Goal: Task Accomplishment & Management: Use online tool/utility

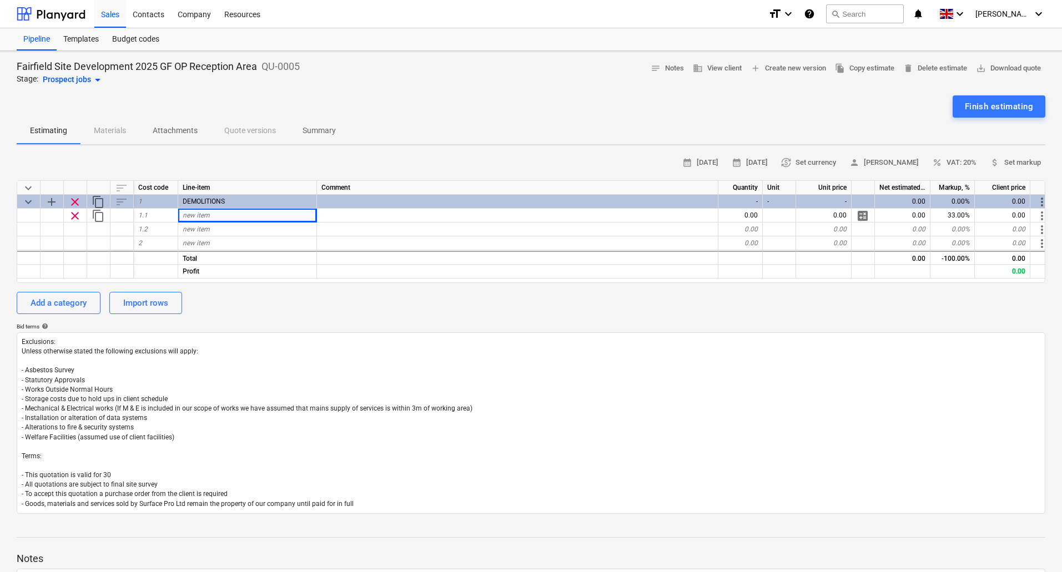
click at [118, 190] on div "sort" at bounding box center [121, 188] width 23 height 14
click at [65, 300] on div "Add a category" at bounding box center [59, 303] width 56 height 14
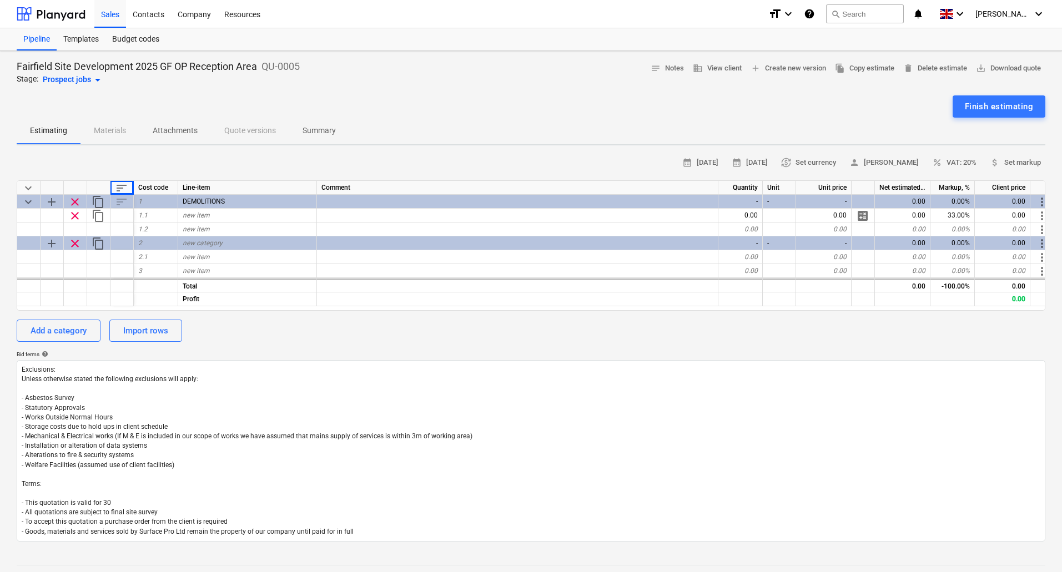
click at [129, 185] on div "sort" at bounding box center [121, 188] width 23 height 14
click at [121, 188] on span "sort" at bounding box center [121, 187] width 13 height 13
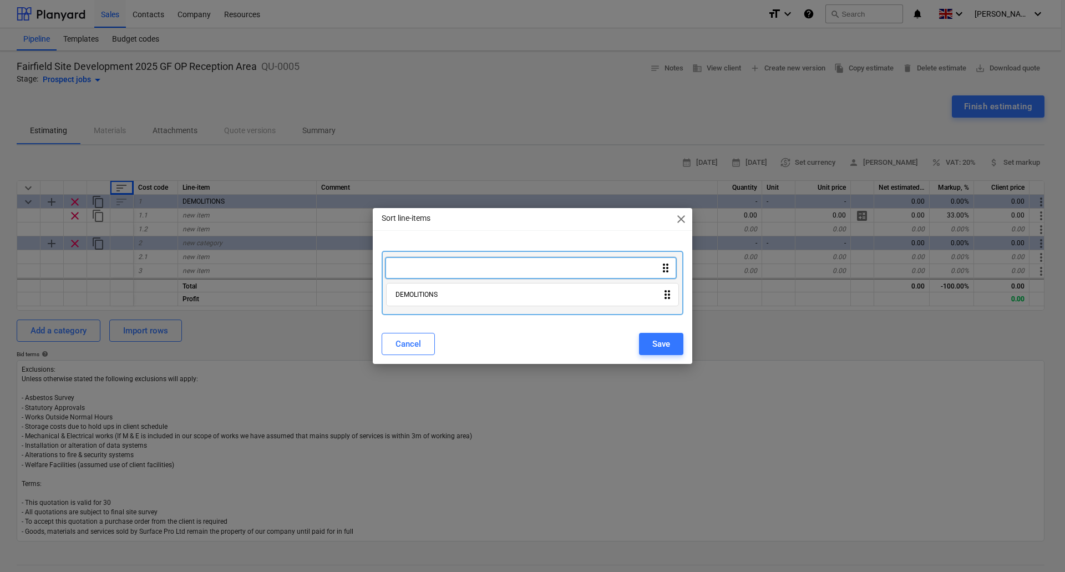
drag, startPoint x: 666, startPoint y: 300, endPoint x: 663, endPoint y: 266, distance: 33.5
click at [663, 266] on div "DEMOLITIONS drag_indicator drag_indicator" at bounding box center [533, 283] width 302 height 64
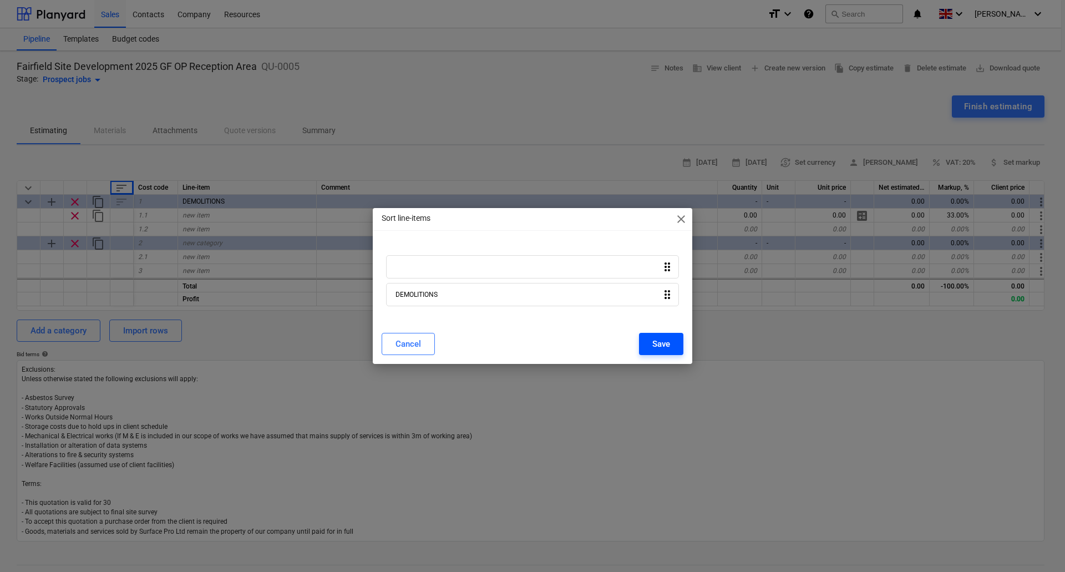
click at [673, 341] on button "Save" at bounding box center [661, 344] width 44 height 22
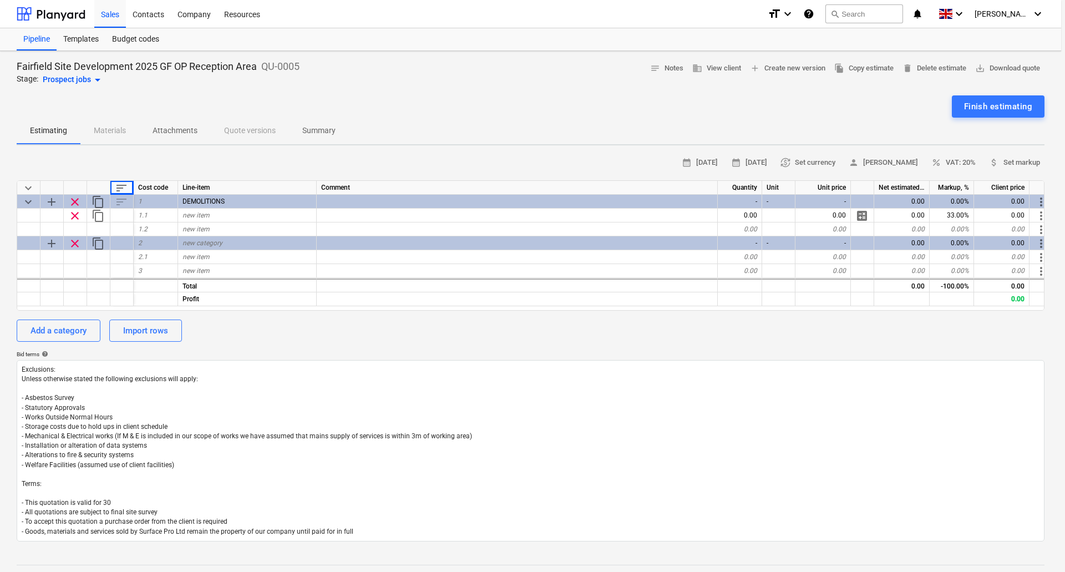
type textarea "x"
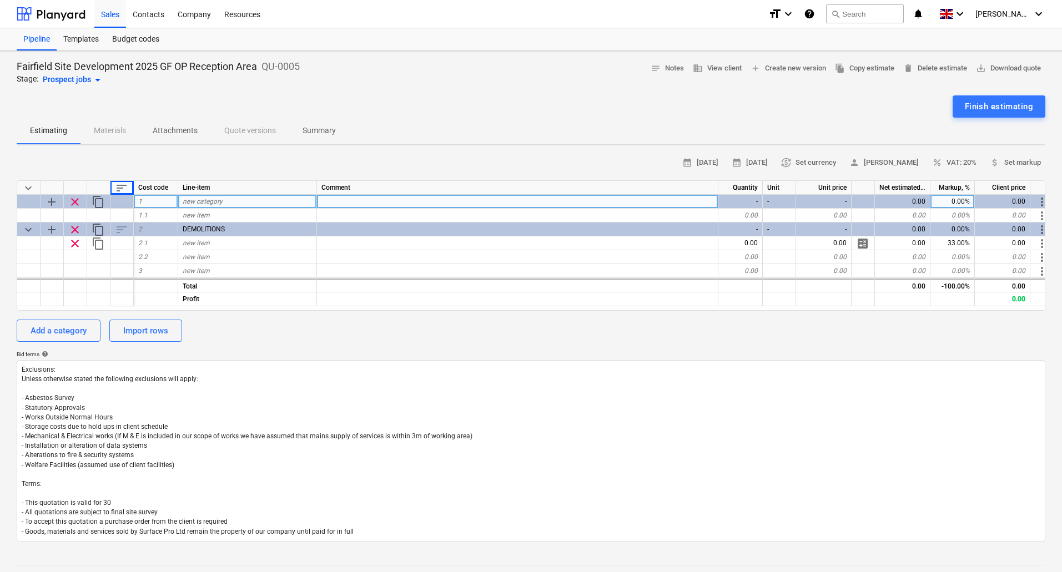
click at [205, 203] on span "new category" at bounding box center [203, 202] width 40 height 8
type input "SITE SET UP TO STRIP OUT"
type textarea "x"
type input "SITE SET UP"
type textarea "x"
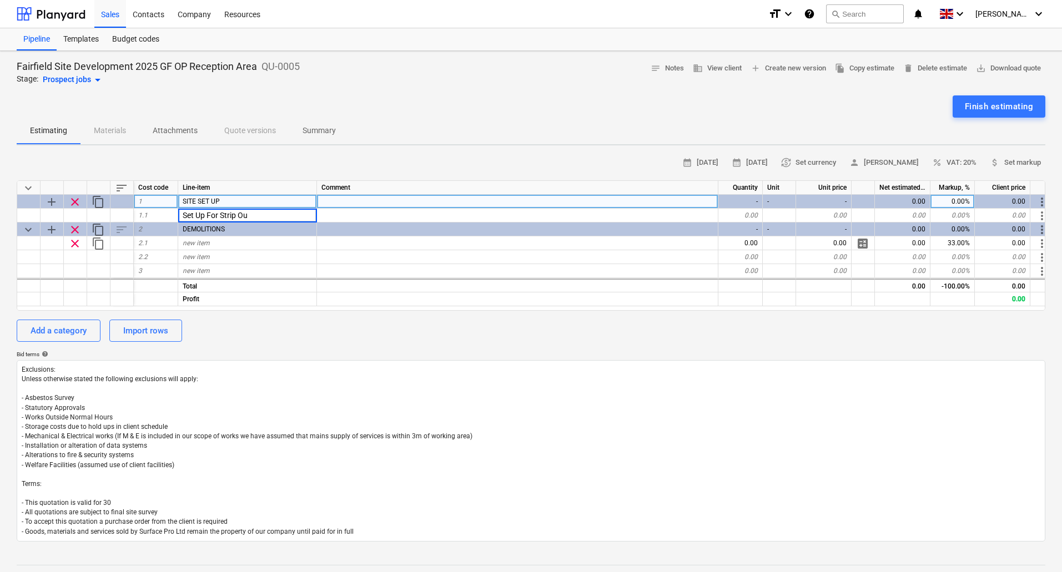
type input "Set Up For Strip Out"
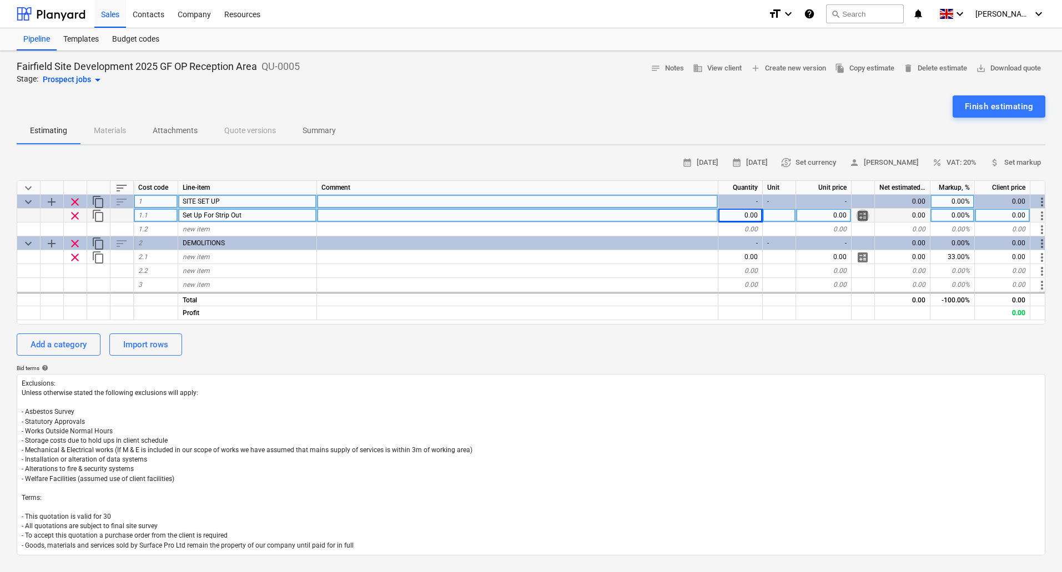
click at [862, 217] on span "calculate" at bounding box center [862, 215] width 13 height 13
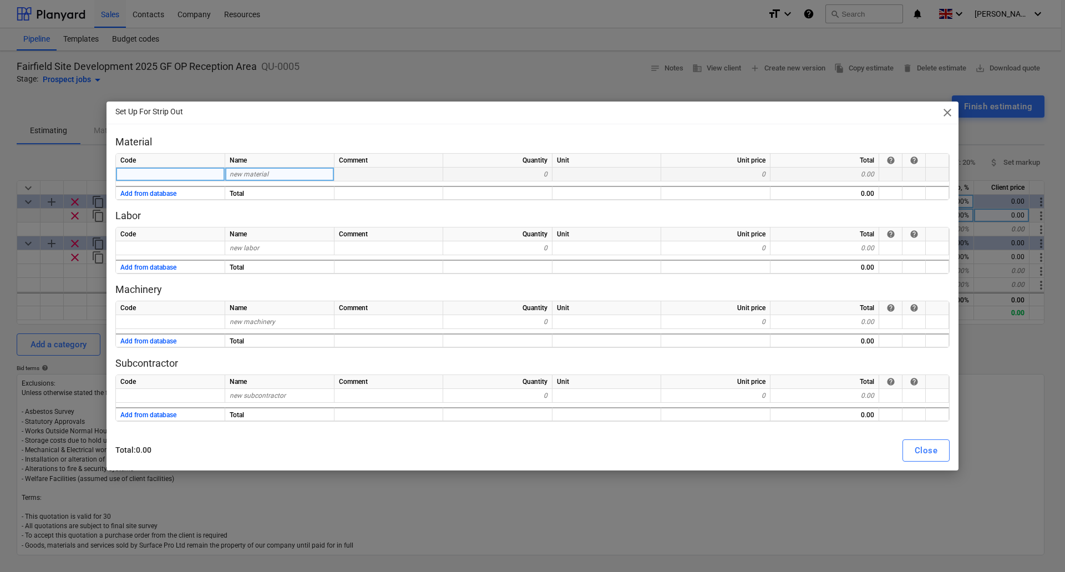
click at [273, 171] on div "new material" at bounding box center [279, 175] width 109 height 14
click at [347, 122] on div "Set Up For Strip Out close" at bounding box center [533, 113] width 852 height 22
click at [952, 112] on span "close" at bounding box center [947, 112] width 13 height 13
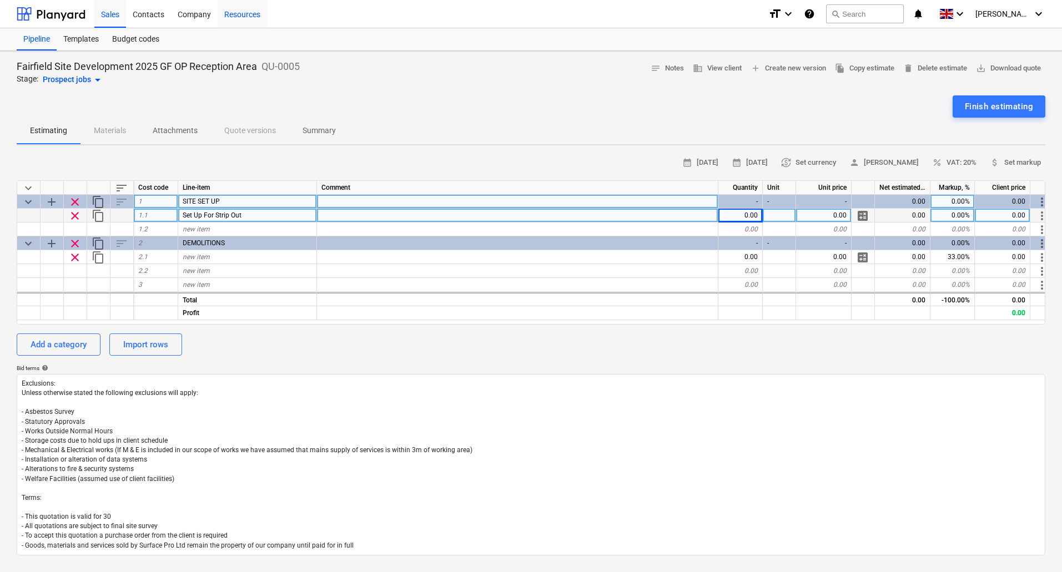
click at [245, 16] on div "Resources" at bounding box center [242, 13] width 49 height 28
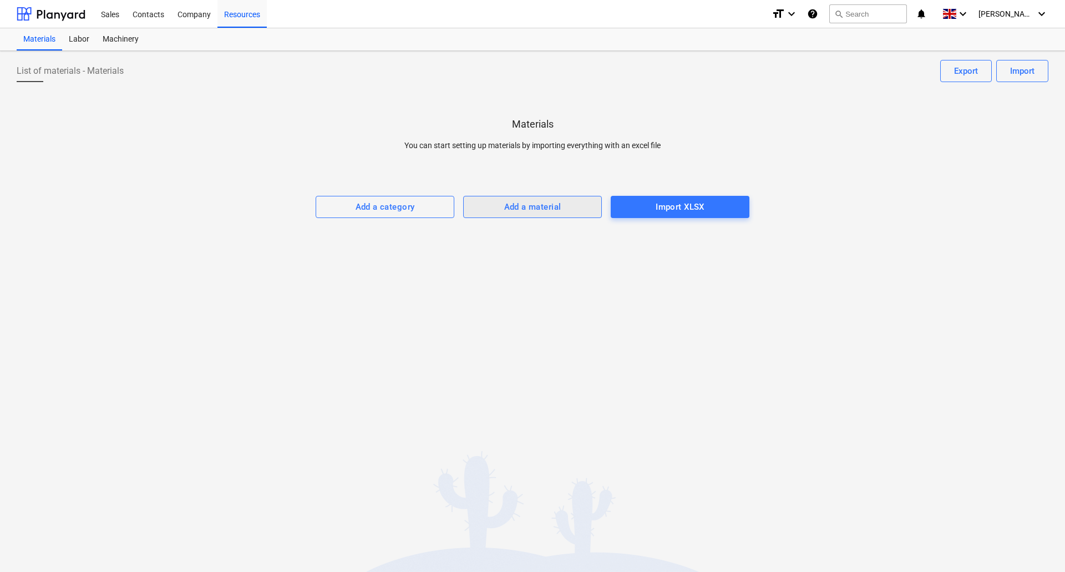
click at [528, 205] on div "Add a material" at bounding box center [532, 207] width 57 height 14
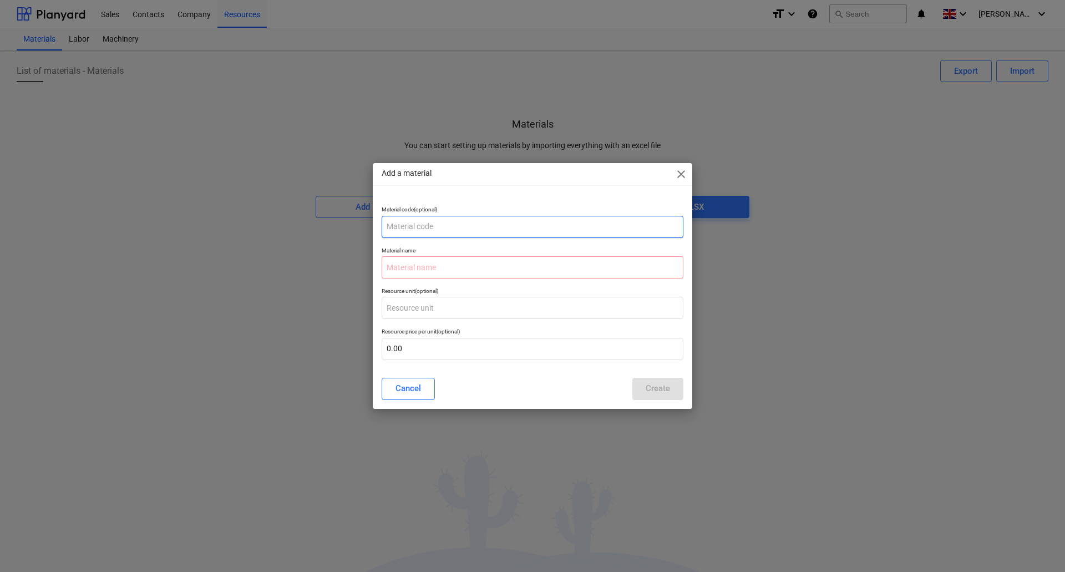
click at [441, 219] on input "text" at bounding box center [533, 227] width 302 height 22
click at [412, 394] on div "Cancel" at bounding box center [409, 388] width 26 height 14
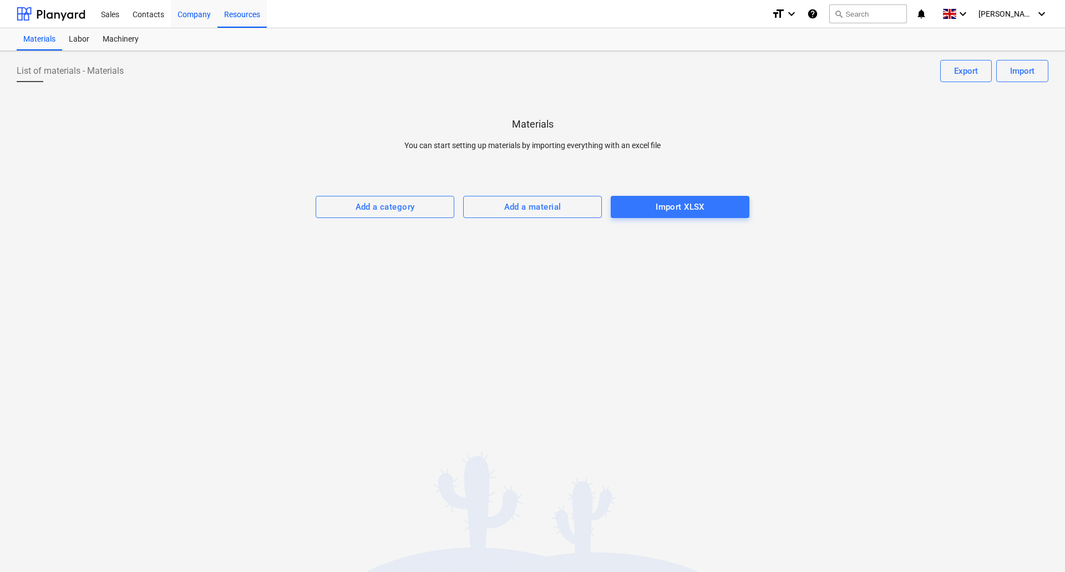
click at [187, 18] on div "Company" at bounding box center [194, 13] width 47 height 28
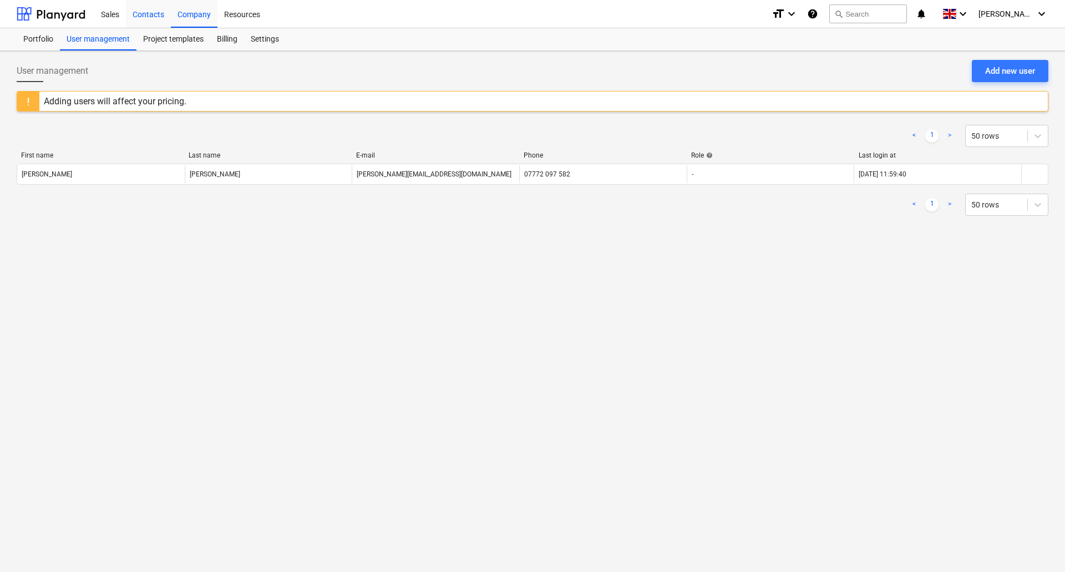
click at [146, 13] on div "Contacts" at bounding box center [148, 13] width 45 height 28
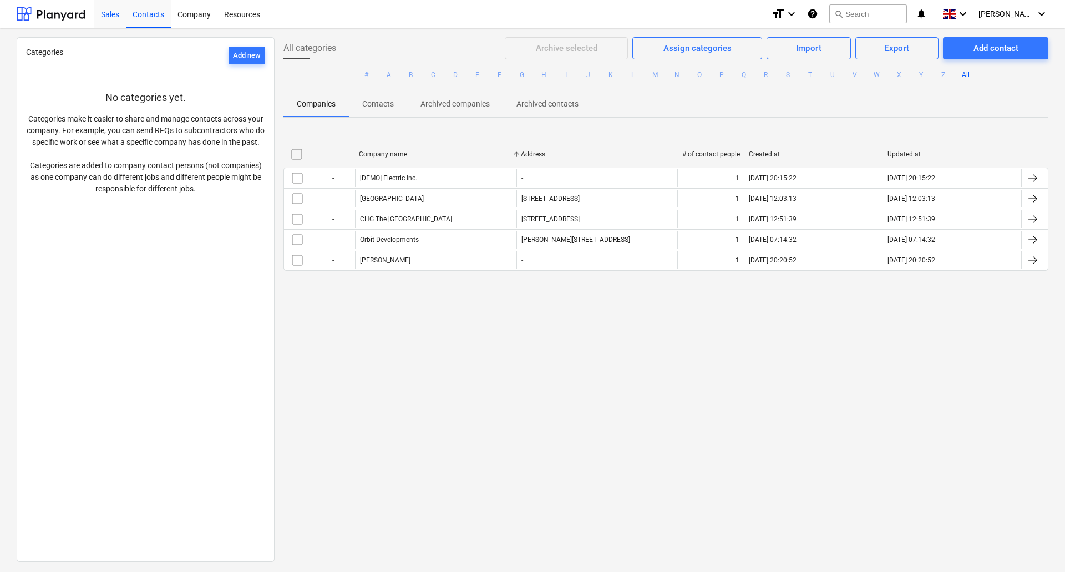
click at [112, 15] on div "Sales" at bounding box center [110, 13] width 32 height 28
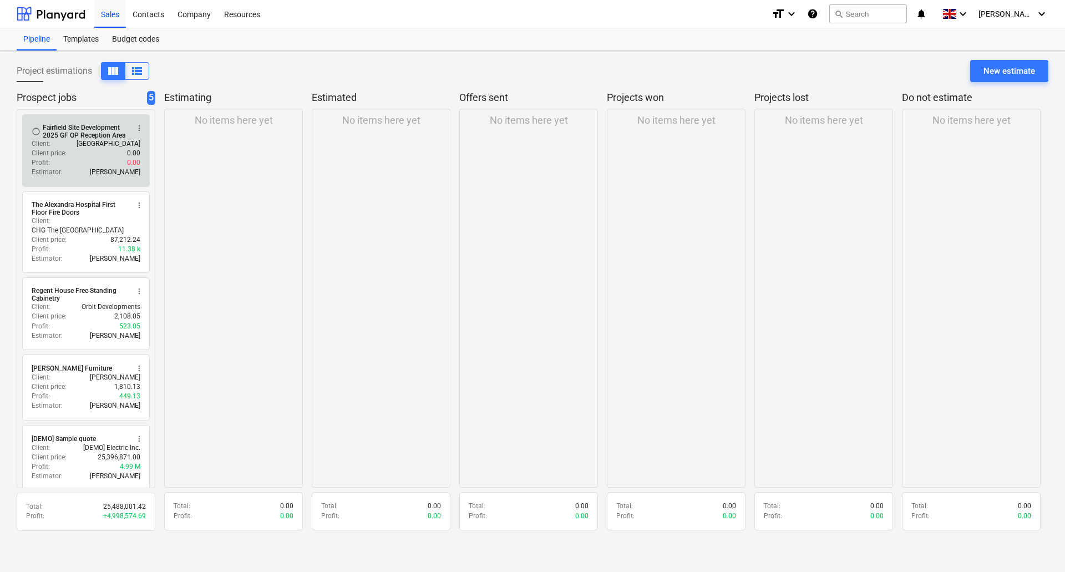
click at [79, 142] on div "Client : [GEOGRAPHIC_DATA]" at bounding box center [86, 143] width 109 height 9
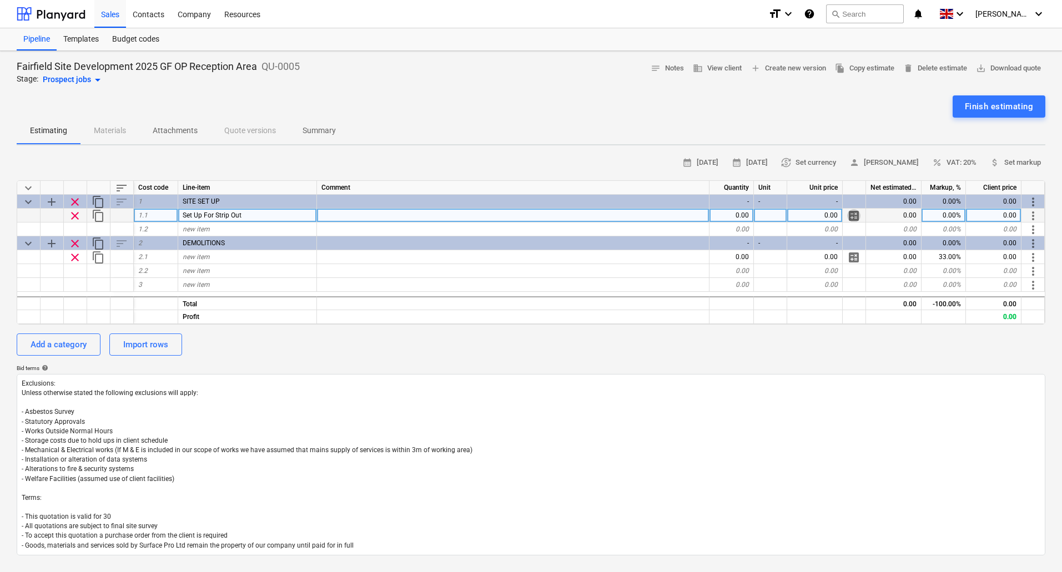
click at [852, 215] on span "calculate" at bounding box center [853, 215] width 13 height 13
type textarea "x"
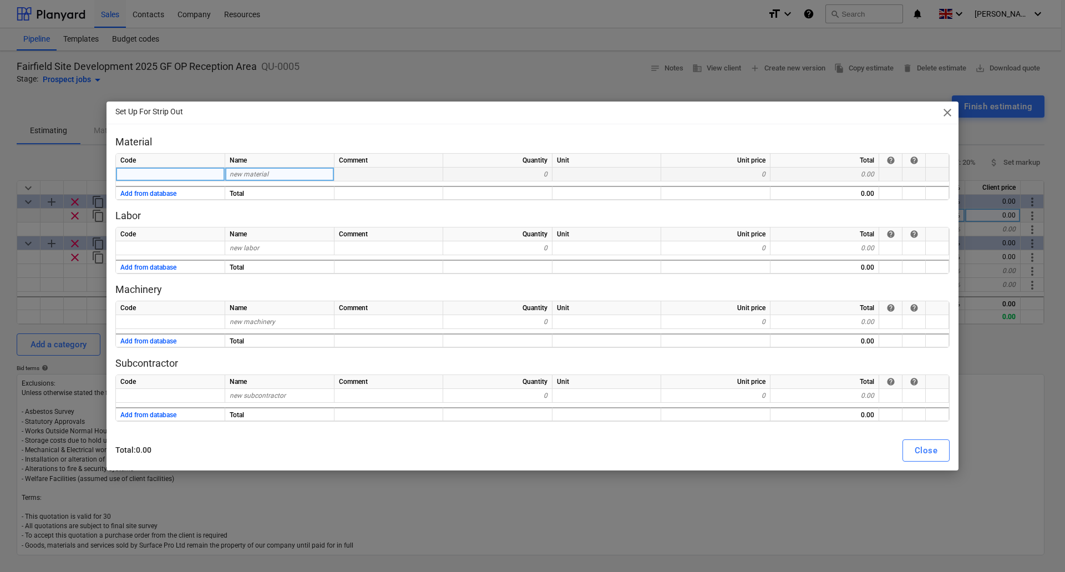
click at [265, 177] on span "new material" at bounding box center [249, 174] width 39 height 8
type input "Temp Screen"
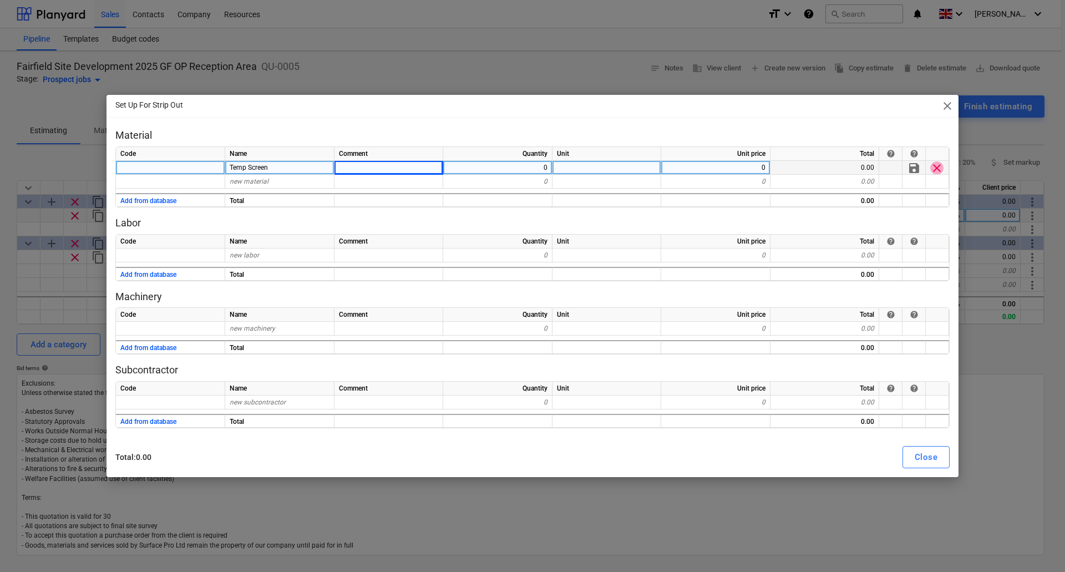
click at [939, 166] on span "clear" at bounding box center [937, 167] width 13 height 13
type textarea "x"
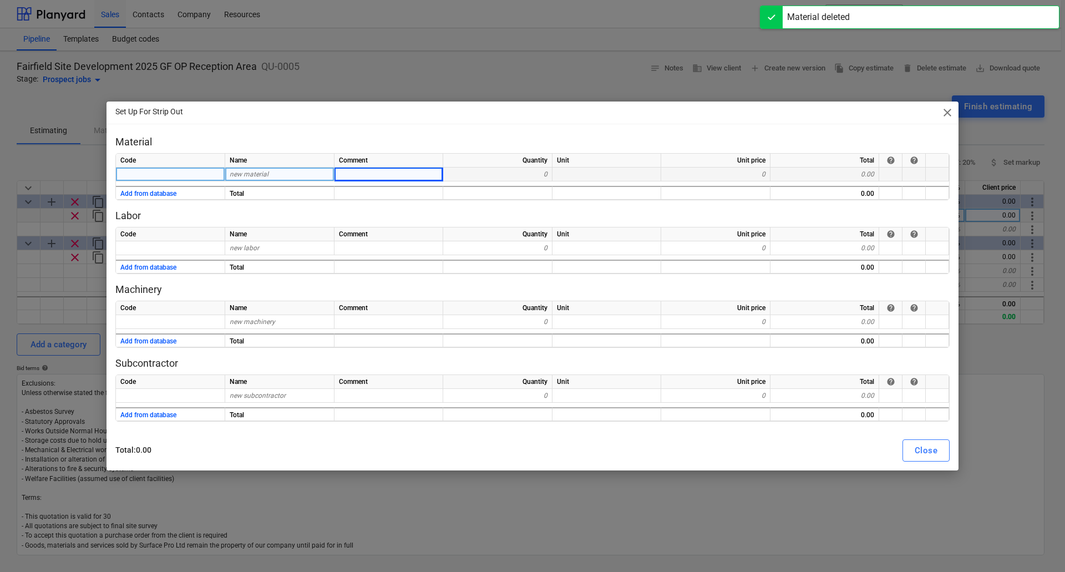
click at [141, 175] on div at bounding box center [170, 175] width 109 height 14
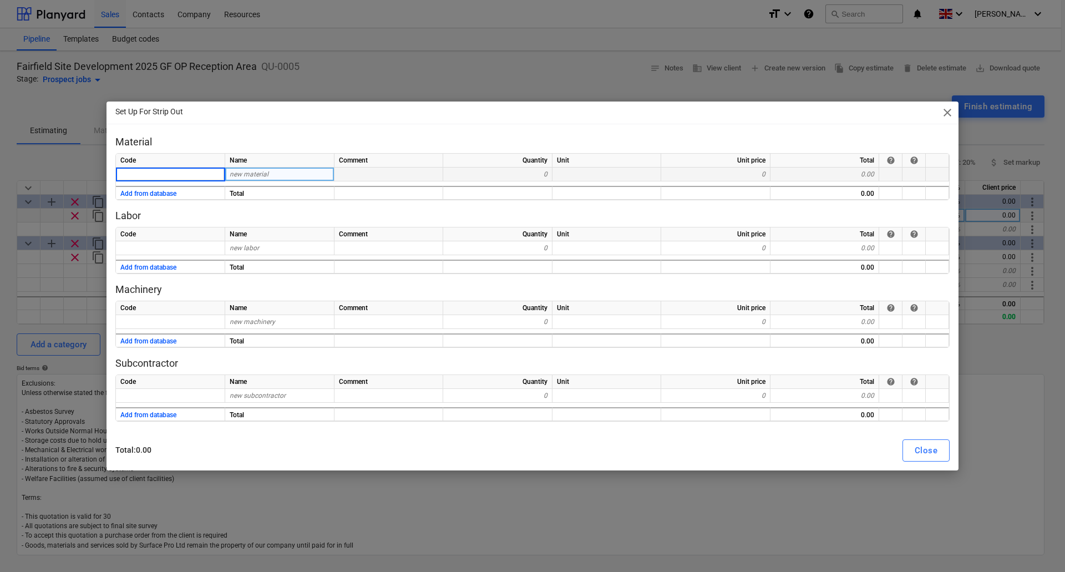
type input "S"
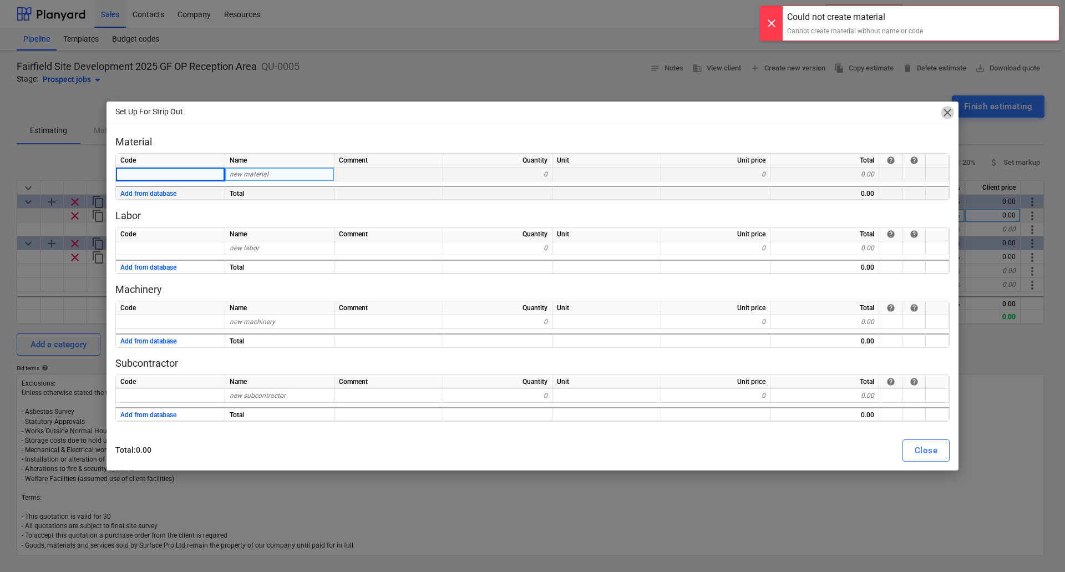
click at [947, 113] on span "close" at bounding box center [947, 112] width 13 height 13
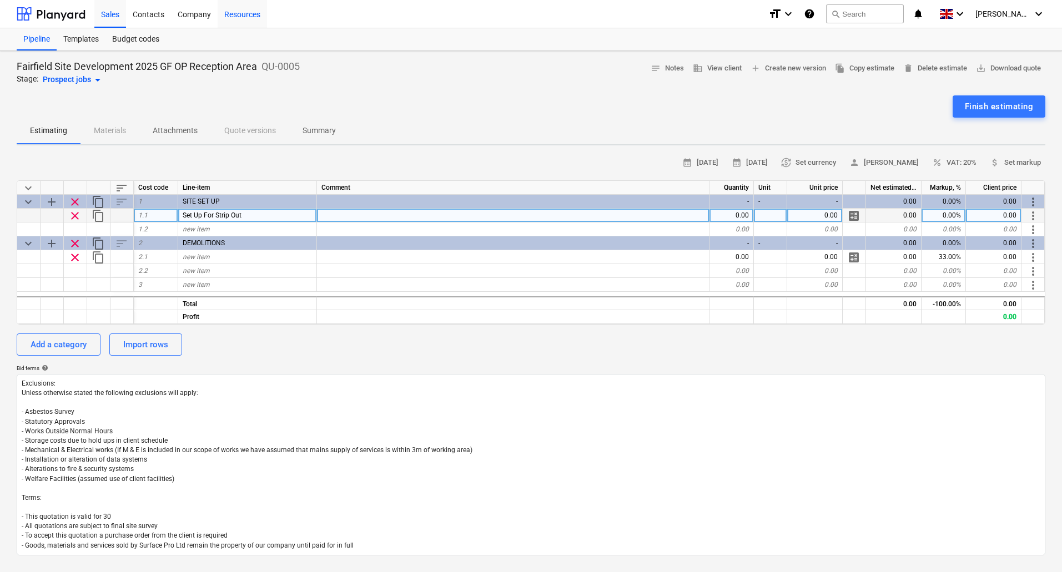
click at [234, 17] on div "Resources" at bounding box center [242, 13] width 49 height 28
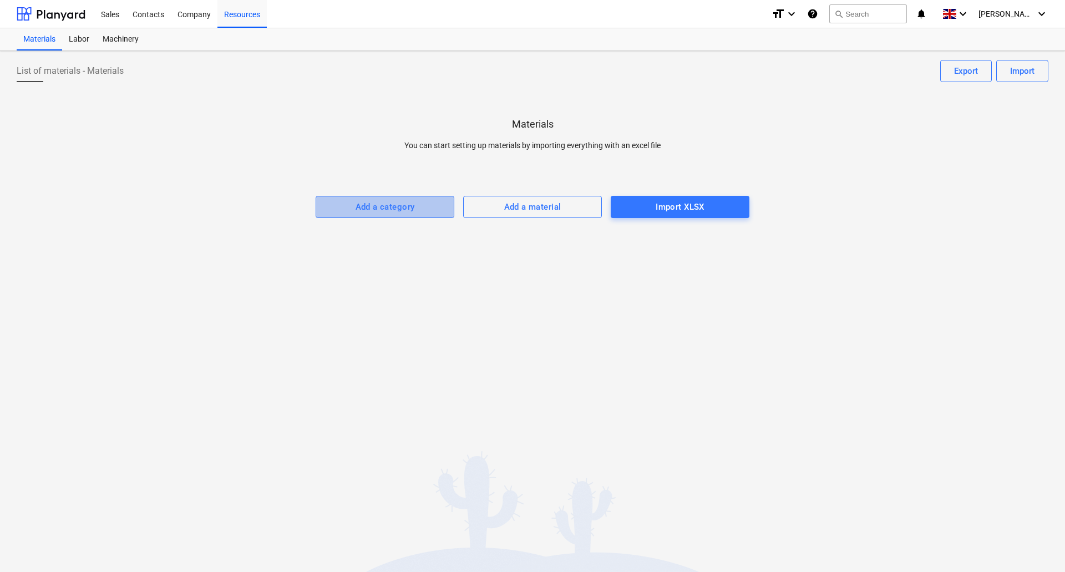
click at [407, 203] on div "Add a category" at bounding box center [385, 207] width 59 height 14
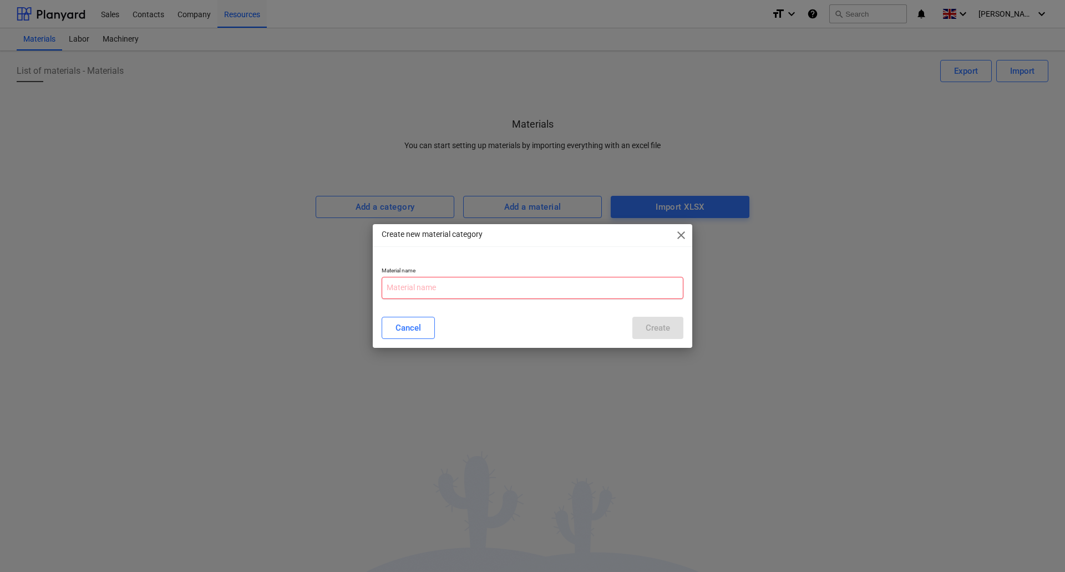
click at [519, 282] on input "text" at bounding box center [533, 288] width 302 height 22
type input "Site Protection"
click at [646, 325] on div "Create" at bounding box center [658, 328] width 24 height 14
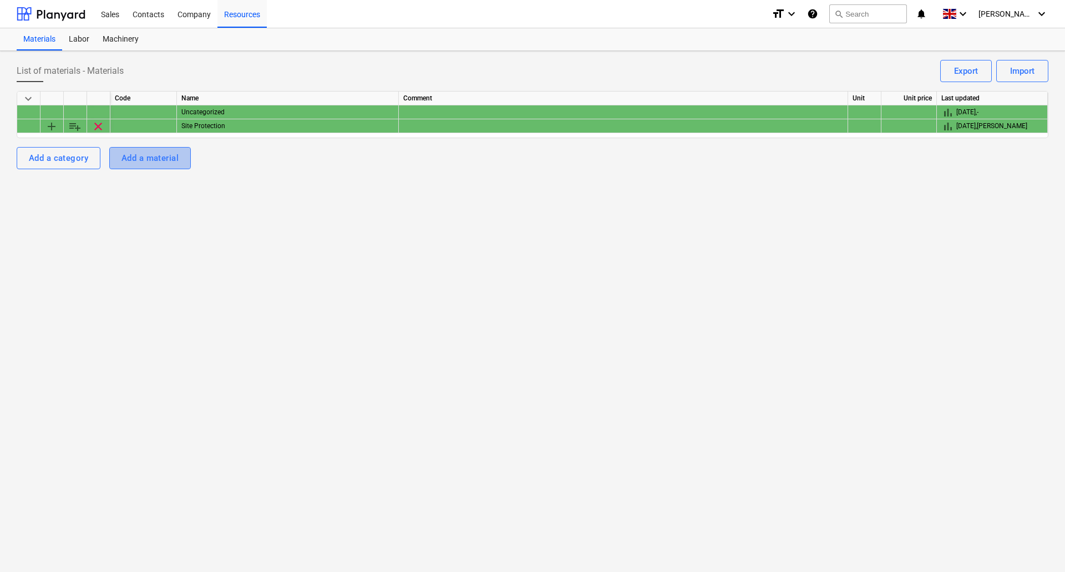
click at [149, 154] on div "Add a material" at bounding box center [150, 158] width 57 height 14
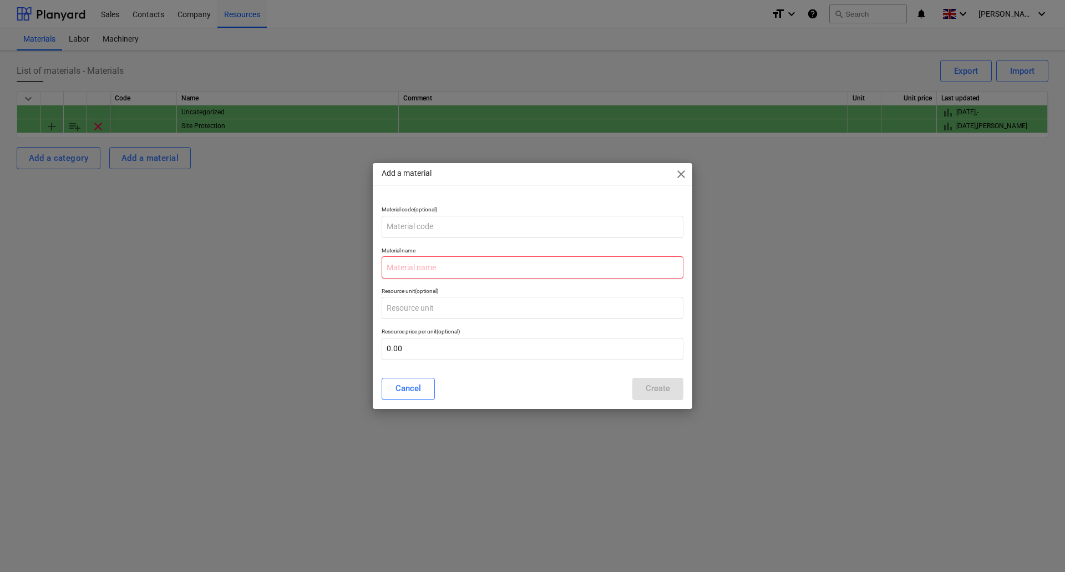
click at [442, 268] on input "text" at bounding box center [533, 267] width 302 height 22
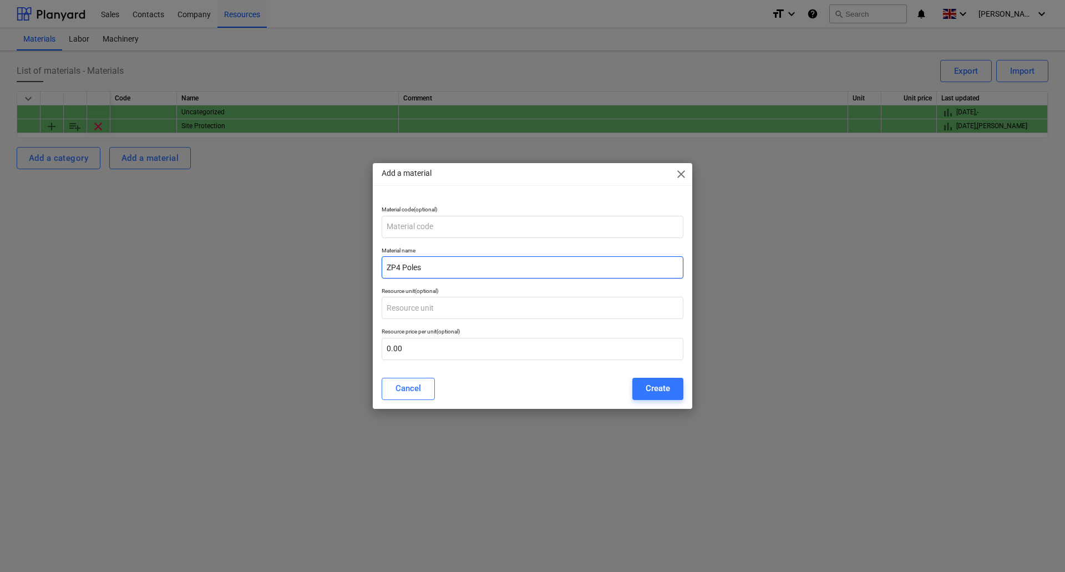
type input "ZP4 Poles"
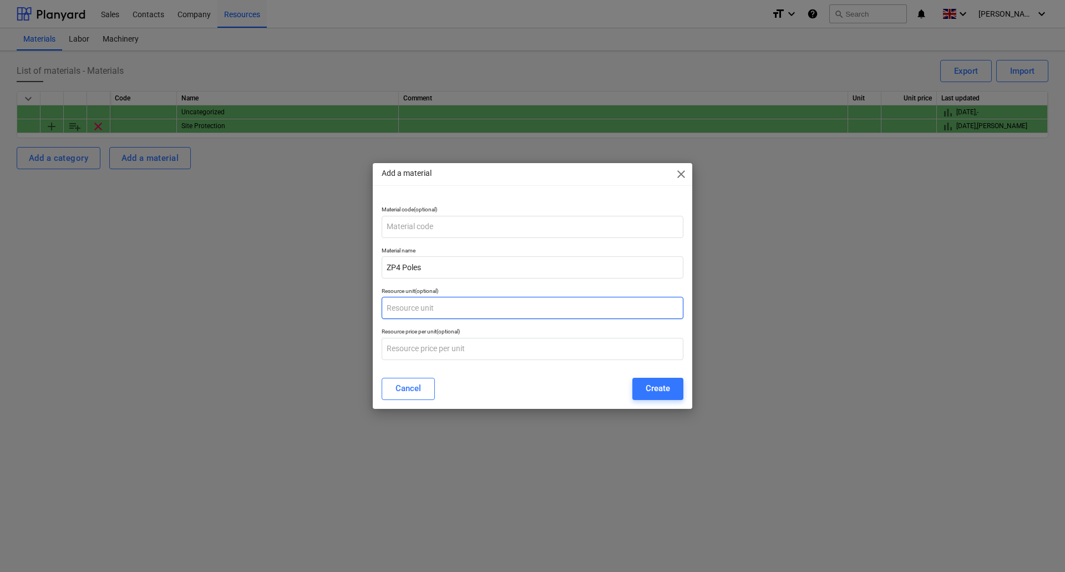
type input "0.00"
type input "90.00"
click at [633, 378] on button "Create" at bounding box center [658, 389] width 51 height 22
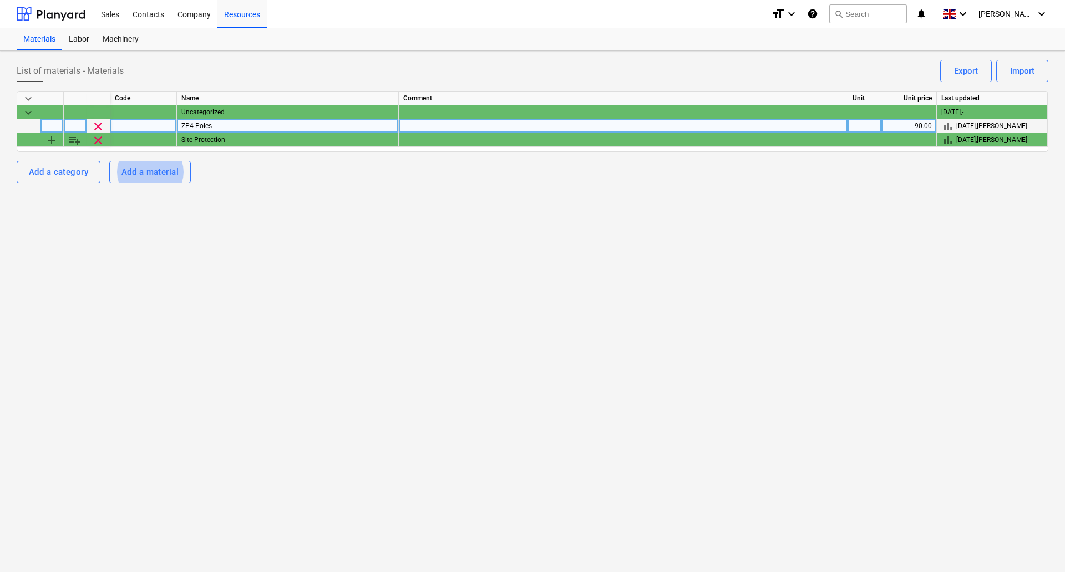
click at [102, 125] on span "clear" at bounding box center [98, 126] width 13 height 13
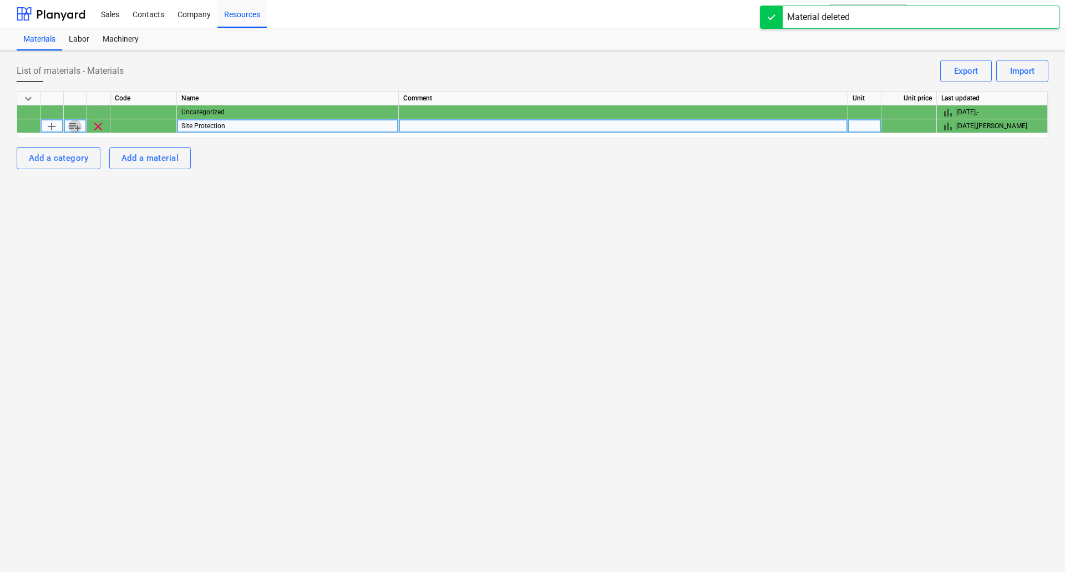
click at [74, 127] on span "playlist_add" at bounding box center [74, 126] width 13 height 13
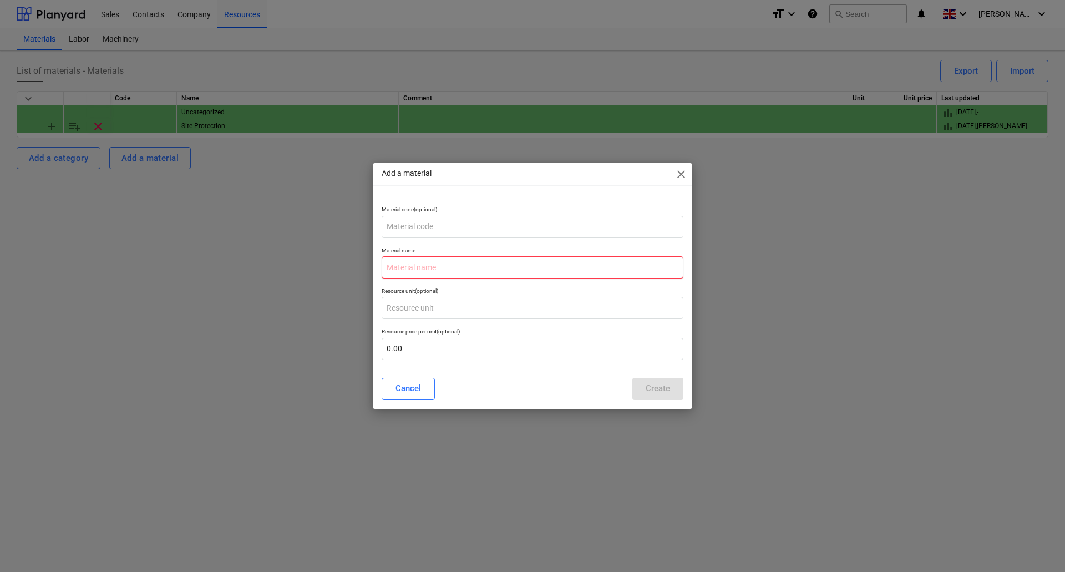
click at [450, 266] on input "text" at bounding box center [533, 267] width 302 height 22
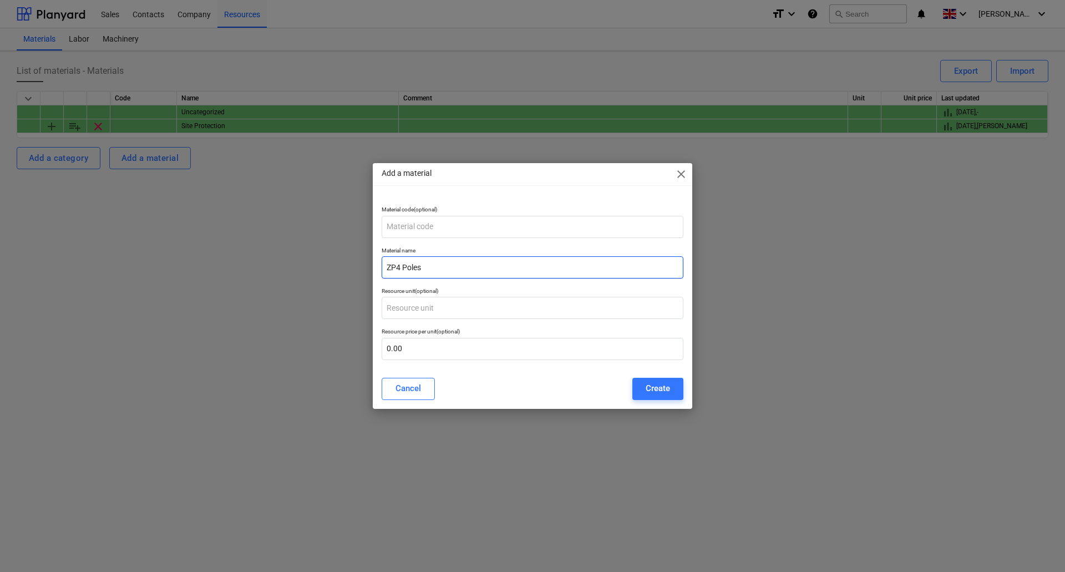
type input "ZP4 Poles"
type input "90.00"
click at [654, 383] on div "Create" at bounding box center [658, 388] width 24 height 14
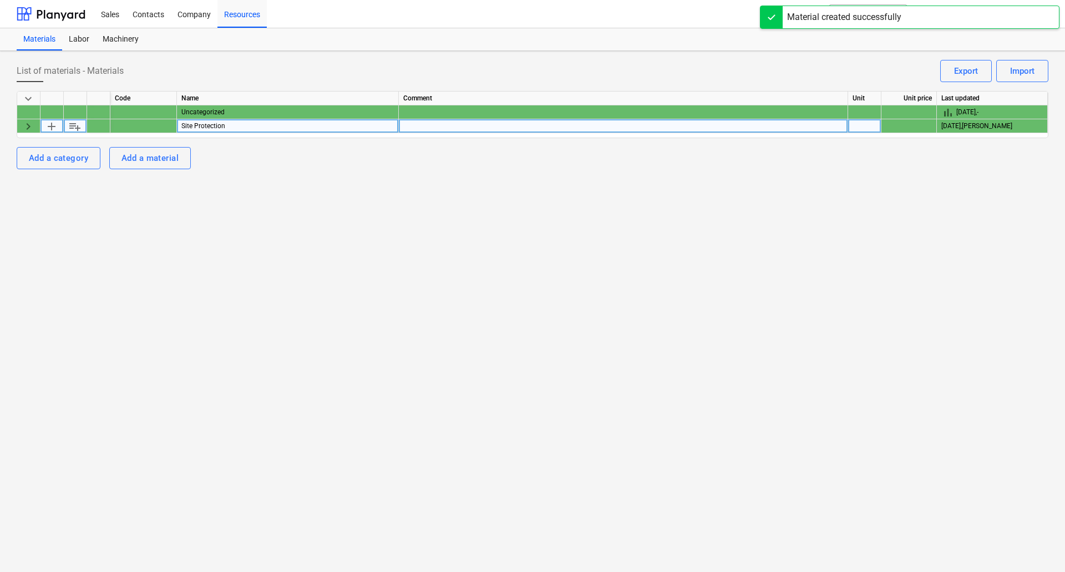
click at [27, 123] on span "keyboard_arrow_right" at bounding box center [28, 126] width 13 height 13
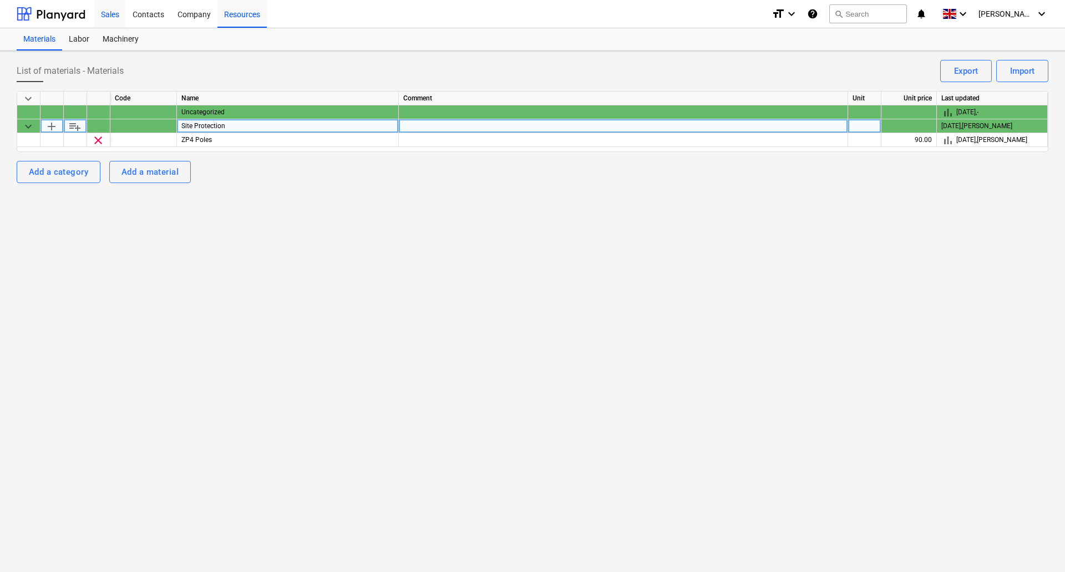
drag, startPoint x: 97, startPoint y: 13, endPoint x: 105, endPoint y: 14, distance: 8.9
click at [97, 13] on div "Sales" at bounding box center [110, 13] width 32 height 28
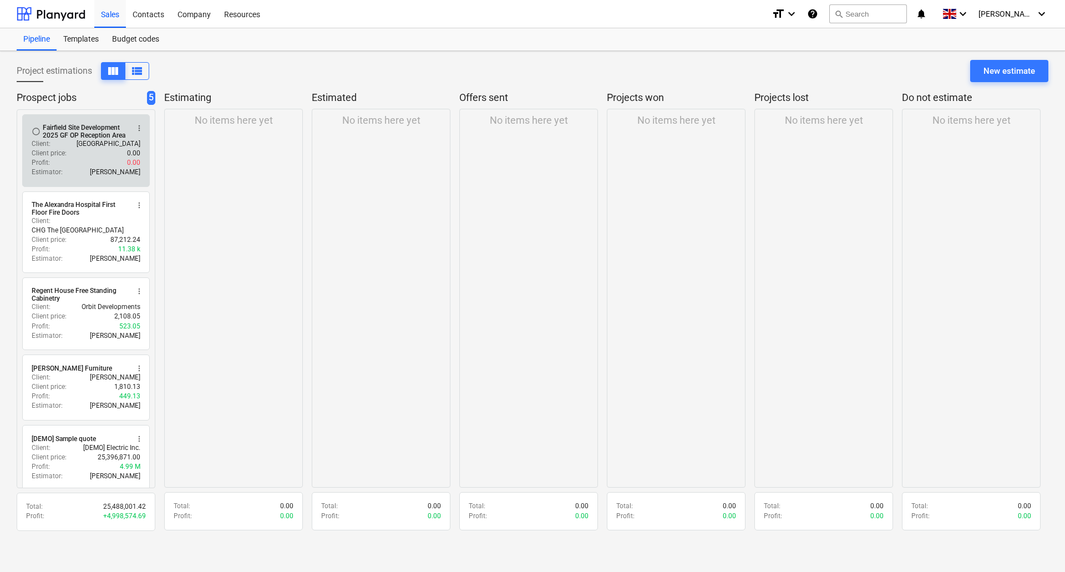
click at [73, 148] on div "Client : [GEOGRAPHIC_DATA]" at bounding box center [86, 143] width 109 height 9
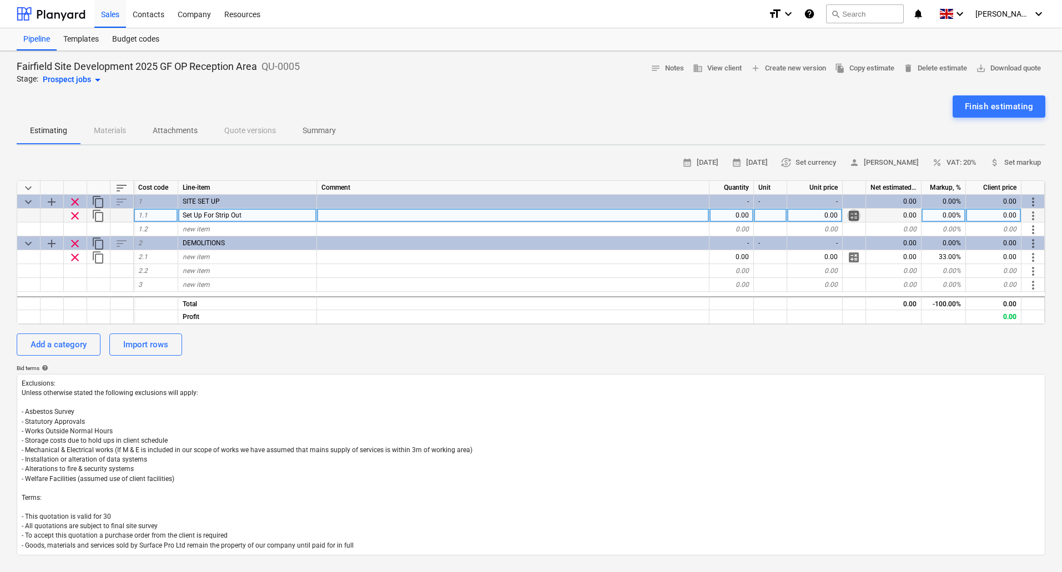
click at [852, 216] on span "calculate" at bounding box center [853, 215] width 13 height 13
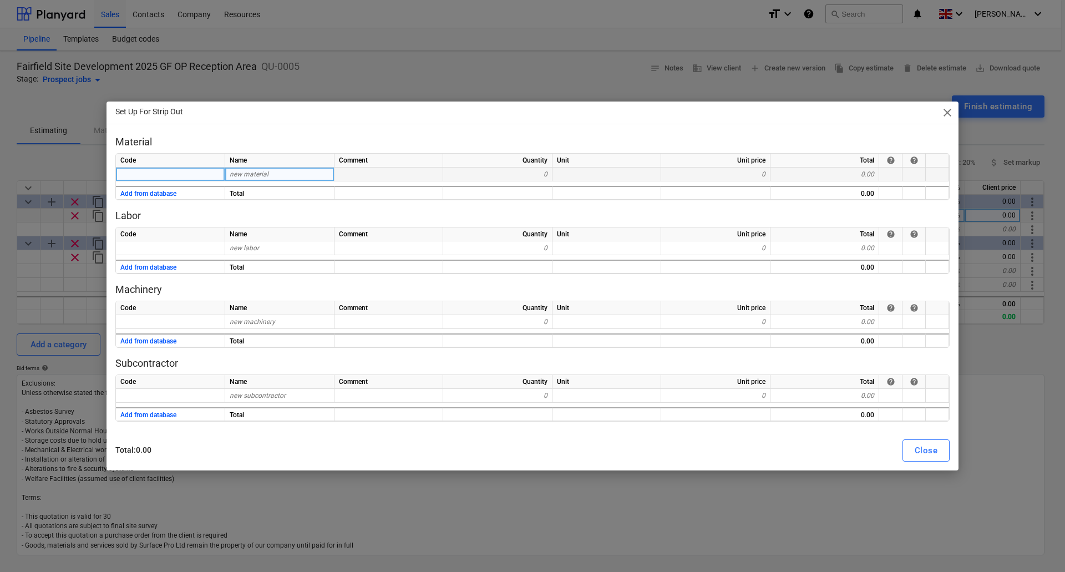
click at [285, 176] on div "new material" at bounding box center [279, 175] width 109 height 14
click at [175, 194] on button "Add from database" at bounding box center [148, 194] width 56 height 14
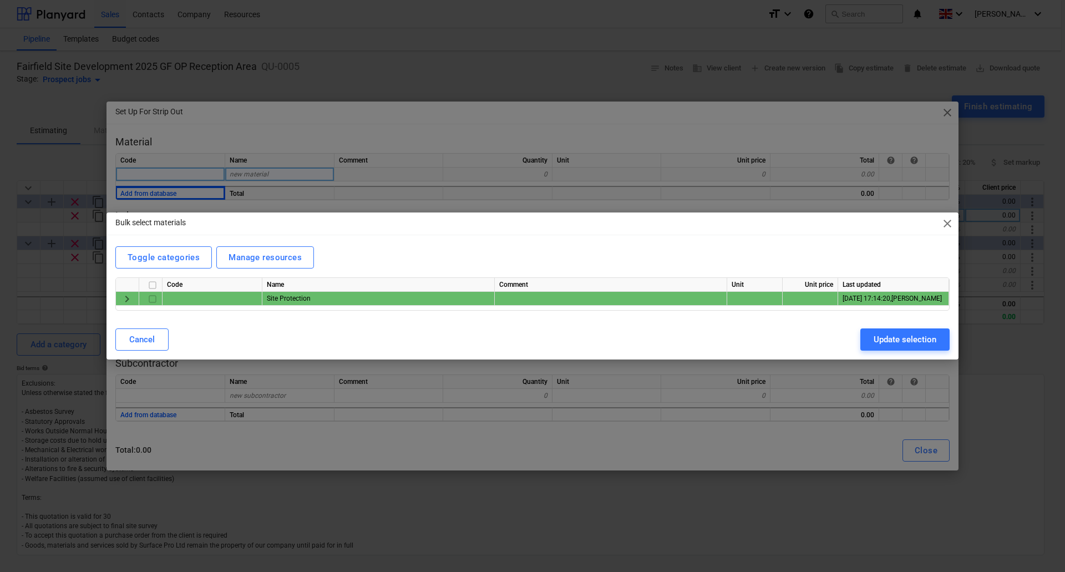
click at [124, 296] on span "keyboard_arrow_right" at bounding box center [126, 298] width 13 height 13
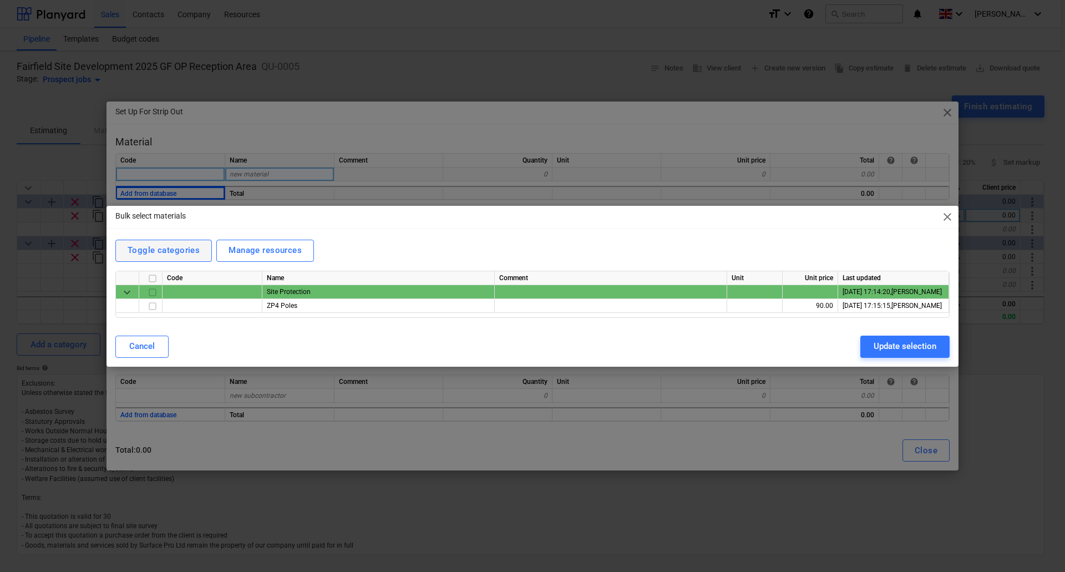
click at [157, 254] on div "Toggle categories" at bounding box center [164, 250] width 72 height 14
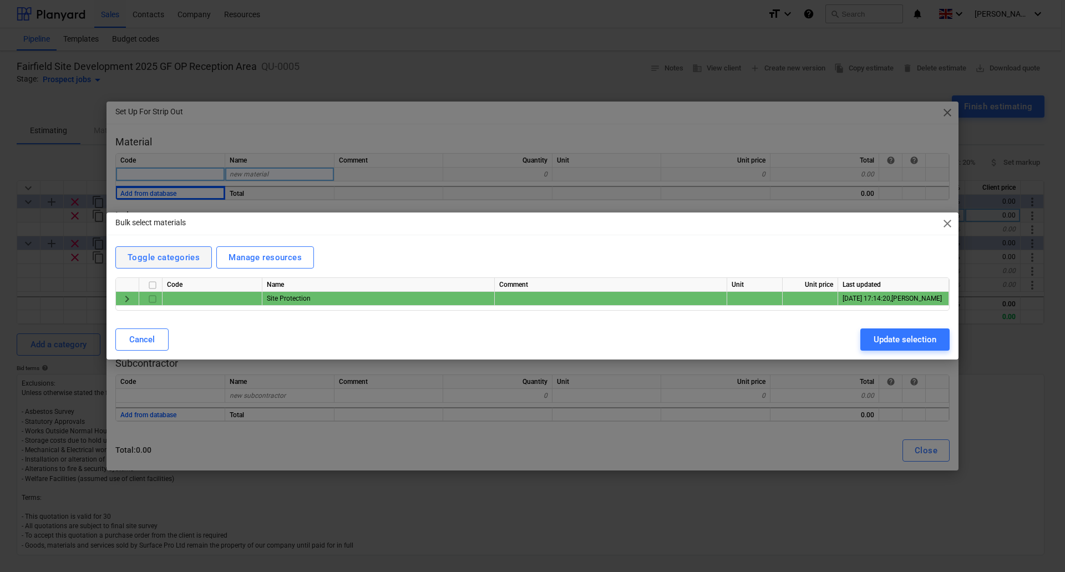
click at [157, 254] on div "Toggle categories" at bounding box center [164, 257] width 72 height 14
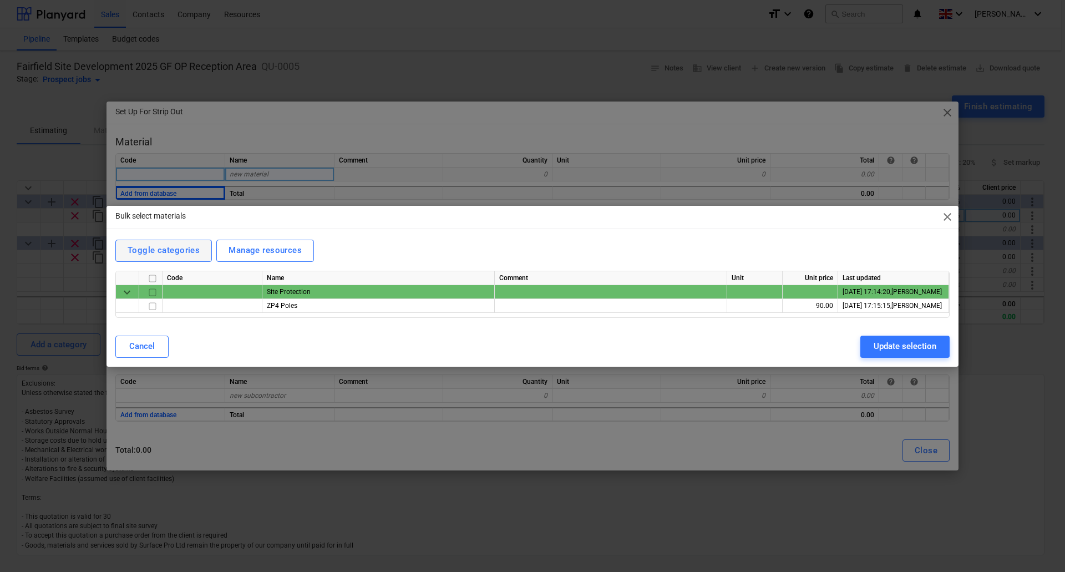
click at [157, 254] on div "Toggle categories" at bounding box center [164, 250] width 72 height 14
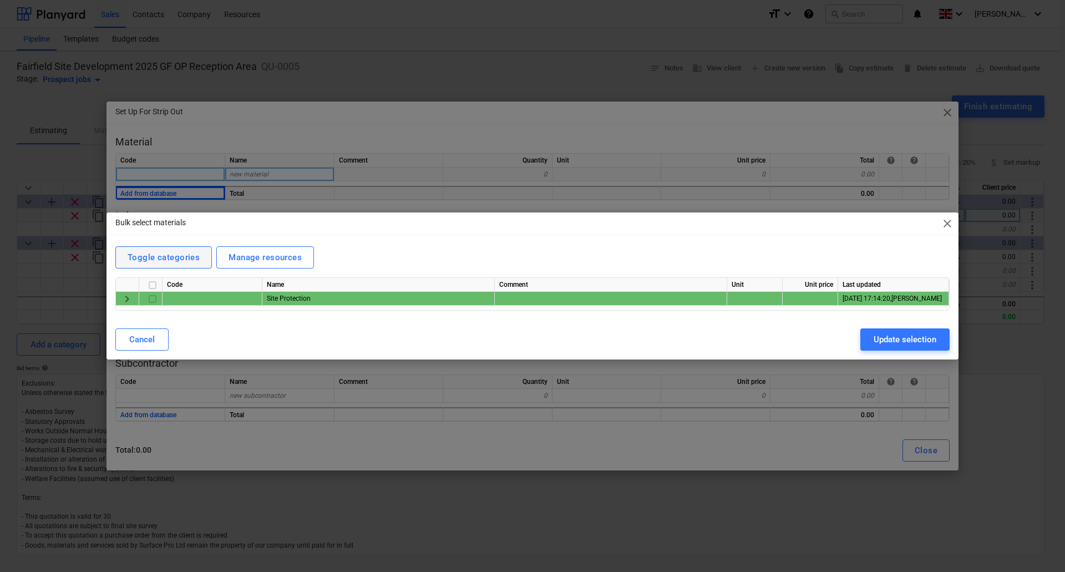
click at [157, 254] on div "Toggle categories" at bounding box center [164, 257] width 72 height 14
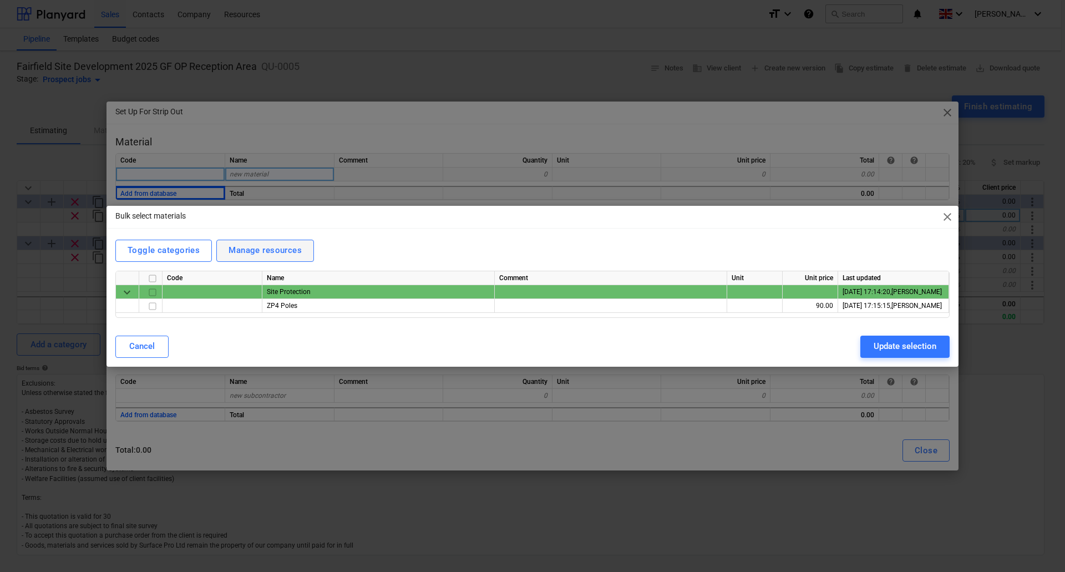
click at [282, 249] on div "Manage resources" at bounding box center [265, 250] width 73 height 14
checkbox input "true"
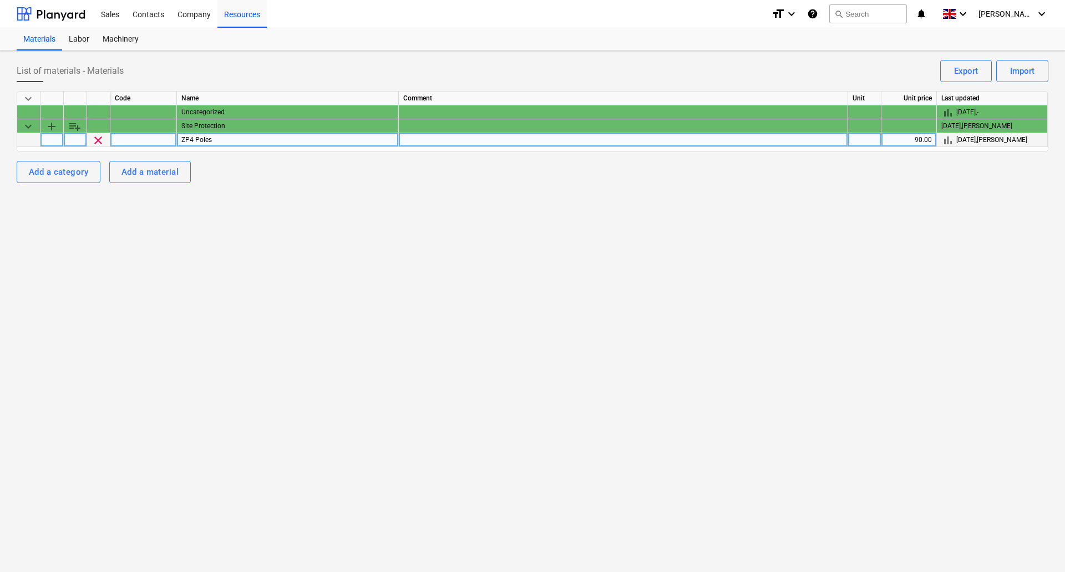
click at [966, 140] on div "bar_chart [DATE] , [PERSON_NAME]" at bounding box center [993, 140] width 102 height 14
click at [950, 141] on span "bar_chart" at bounding box center [948, 140] width 13 height 13
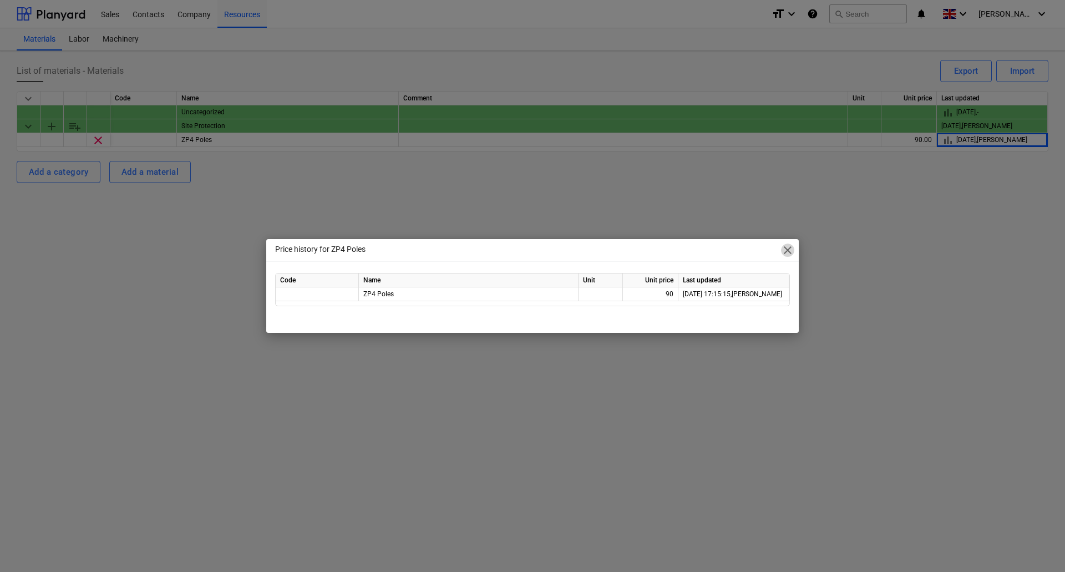
click at [788, 252] on span "close" at bounding box center [787, 250] width 13 height 13
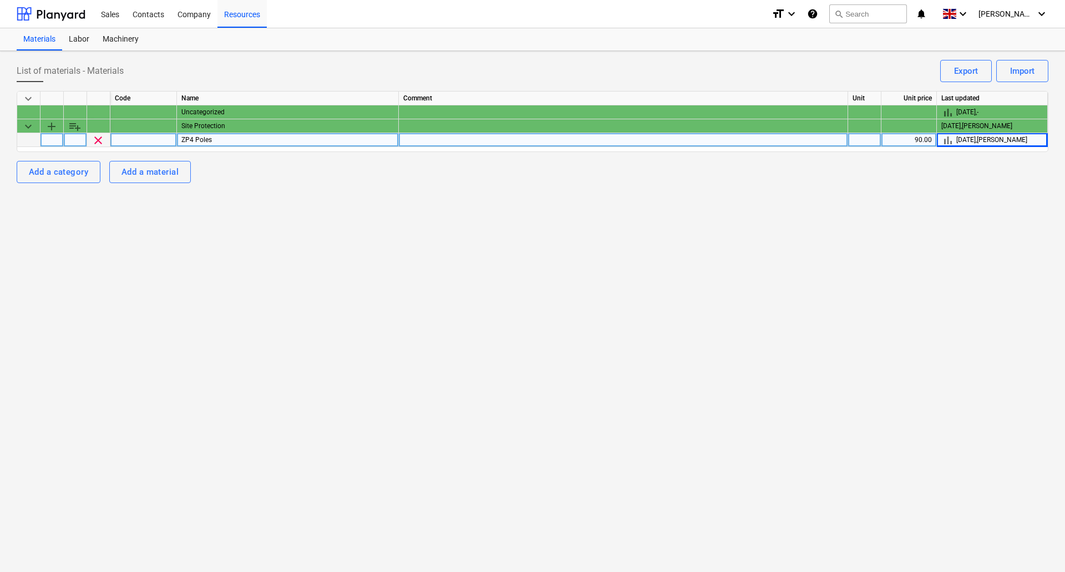
click at [53, 138] on div at bounding box center [52, 140] width 23 height 14
click at [77, 140] on div at bounding box center [75, 140] width 23 height 14
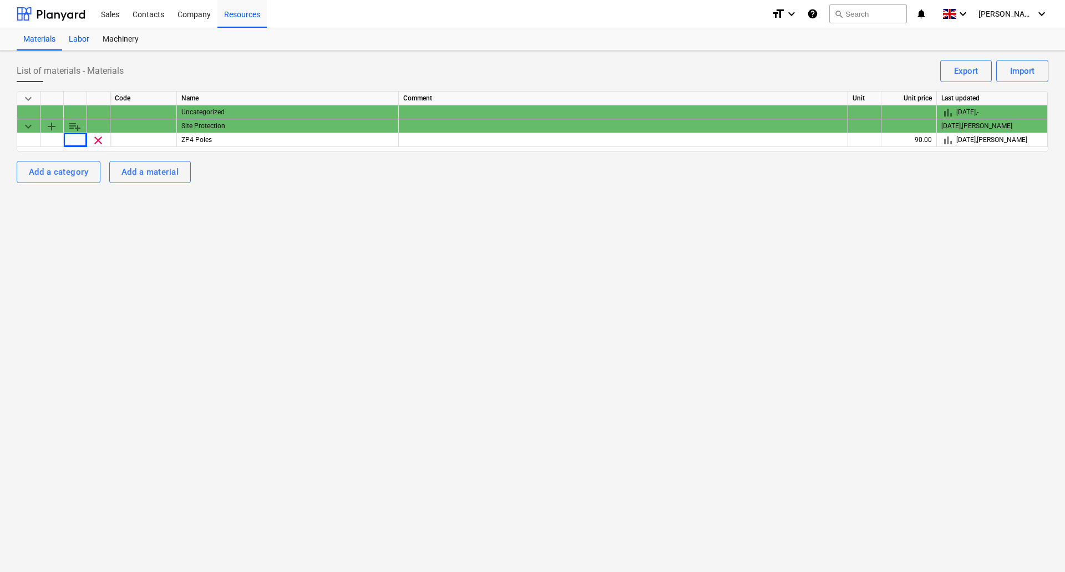
click at [78, 43] on div "Labor" at bounding box center [79, 39] width 34 height 22
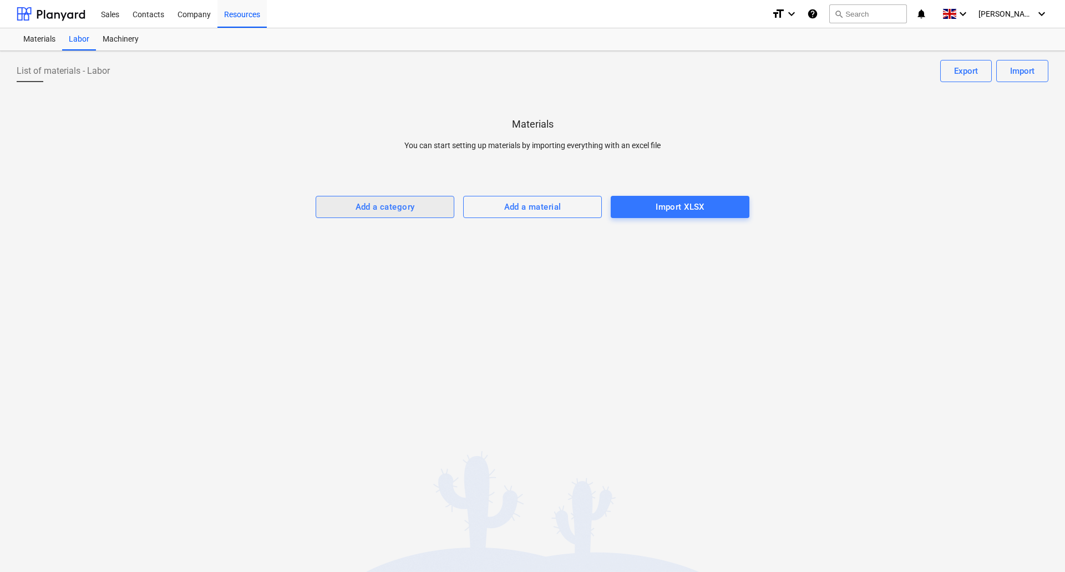
click at [408, 207] on div "Add a category" at bounding box center [385, 207] width 59 height 14
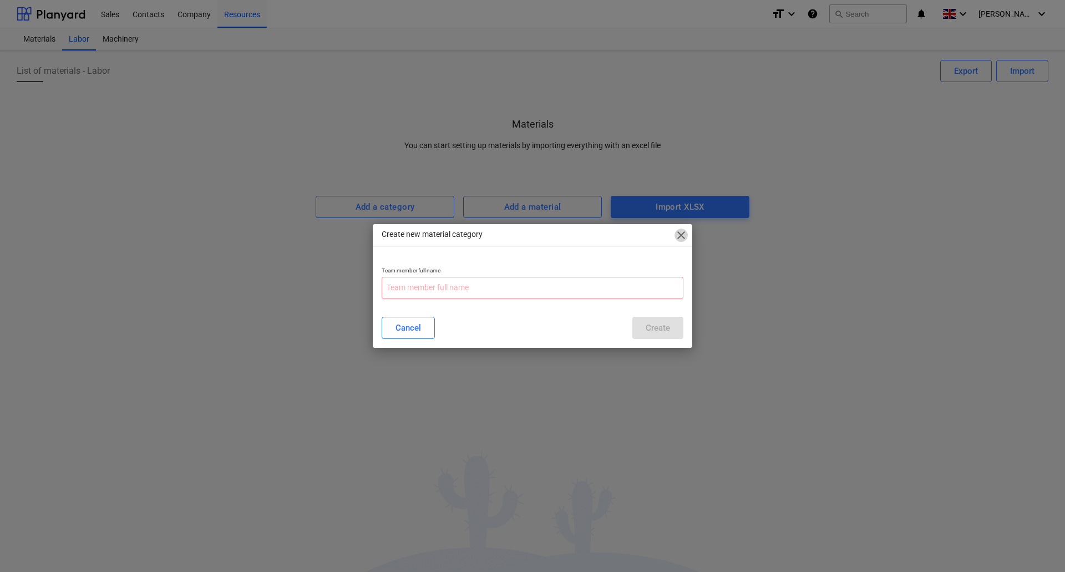
click at [678, 238] on span "close" at bounding box center [681, 235] width 13 height 13
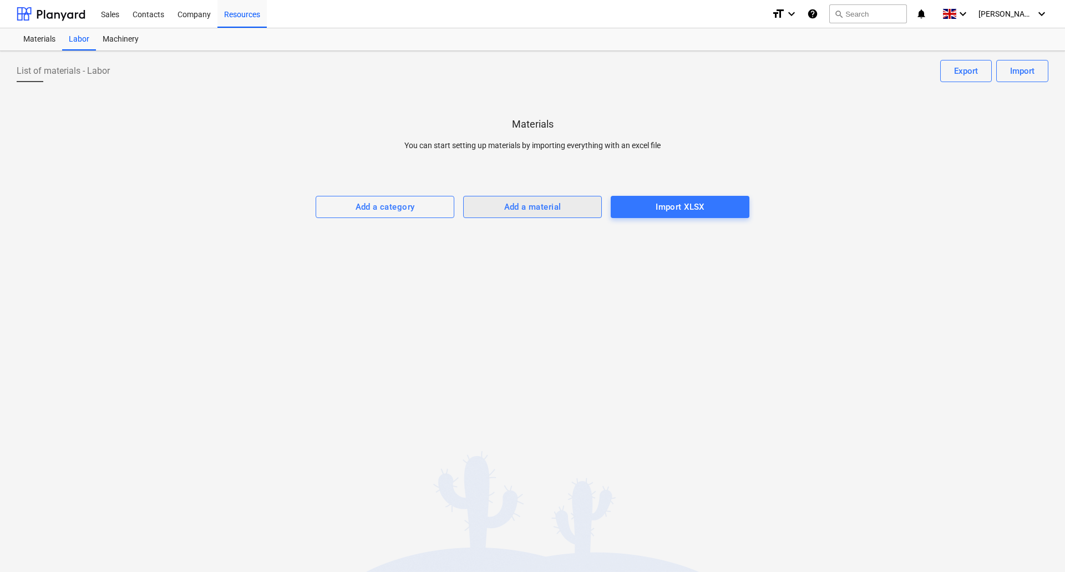
click at [545, 205] on div "Add a material" at bounding box center [532, 207] width 57 height 14
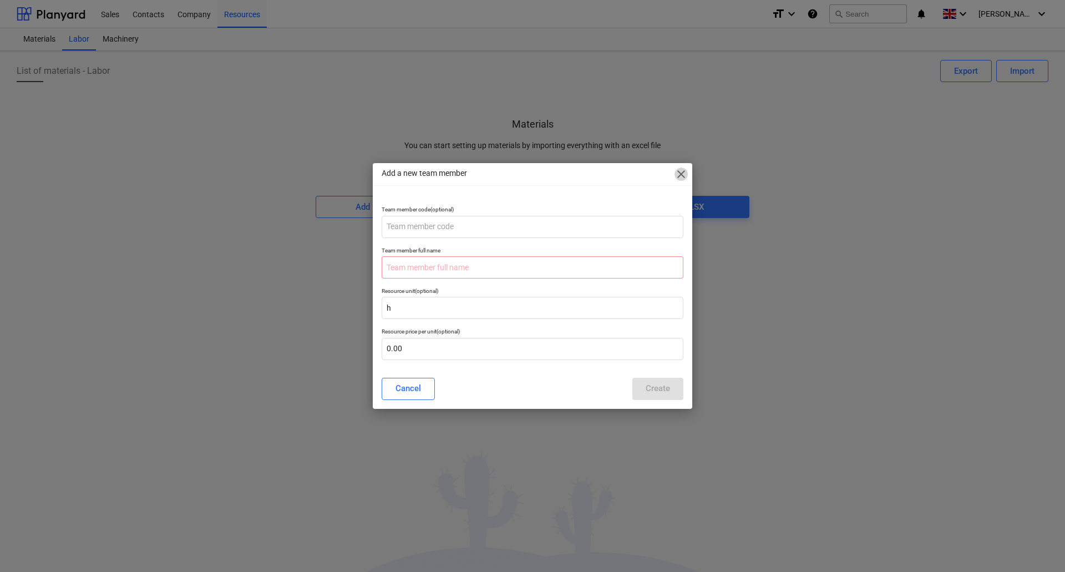
click at [685, 178] on span "close" at bounding box center [681, 174] width 13 height 13
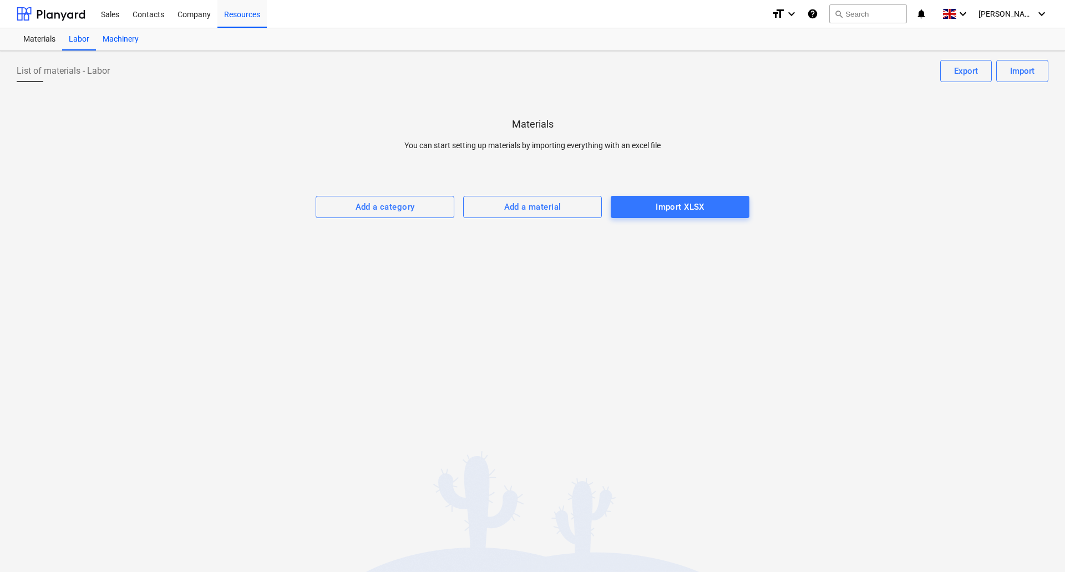
click at [135, 37] on div "Machinery" at bounding box center [120, 39] width 49 height 22
click at [93, 38] on div "Labor" at bounding box center [79, 39] width 34 height 22
click at [36, 42] on div "Materials" at bounding box center [40, 39] width 46 height 22
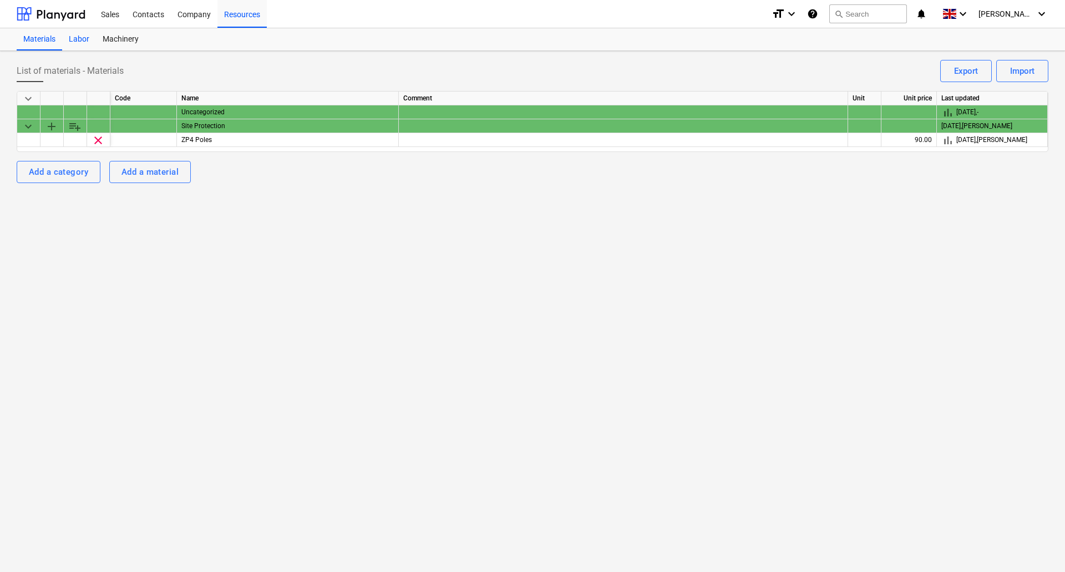
click at [88, 39] on div "Labor" at bounding box center [79, 39] width 34 height 22
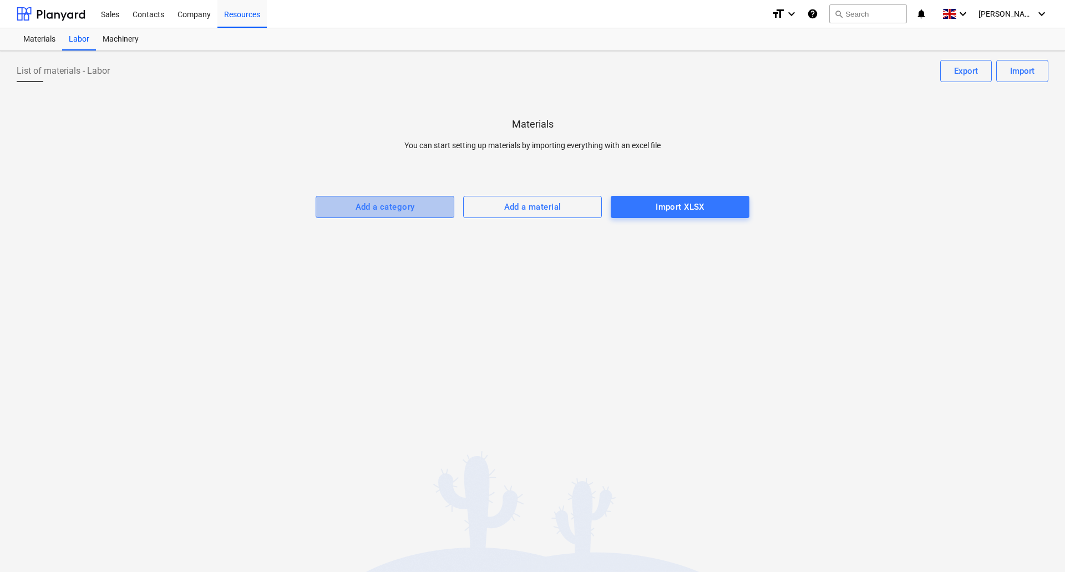
click at [361, 198] on button "Add a category" at bounding box center [385, 207] width 139 height 22
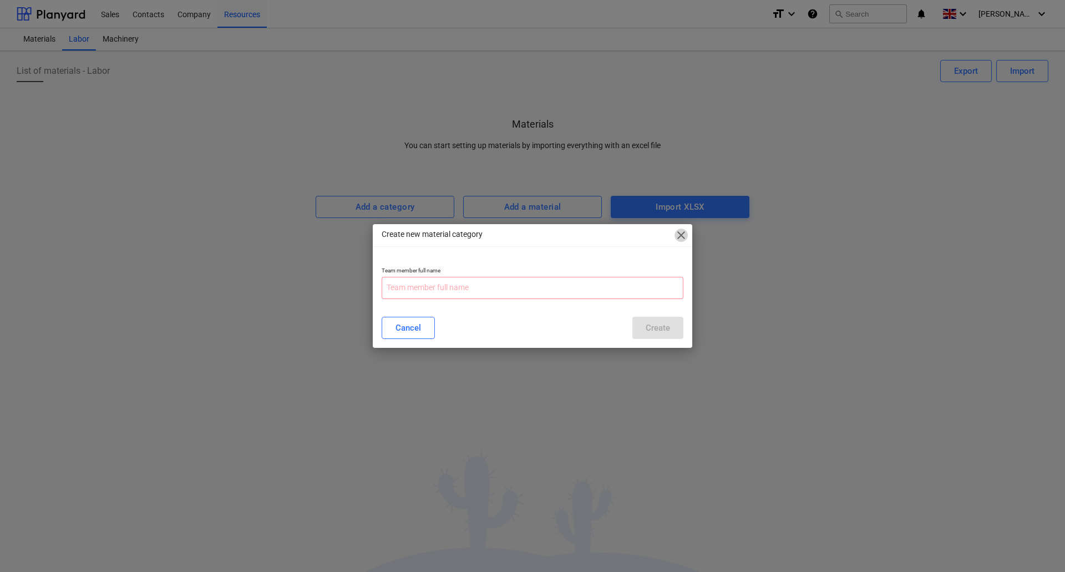
click at [680, 231] on span "close" at bounding box center [681, 235] width 13 height 13
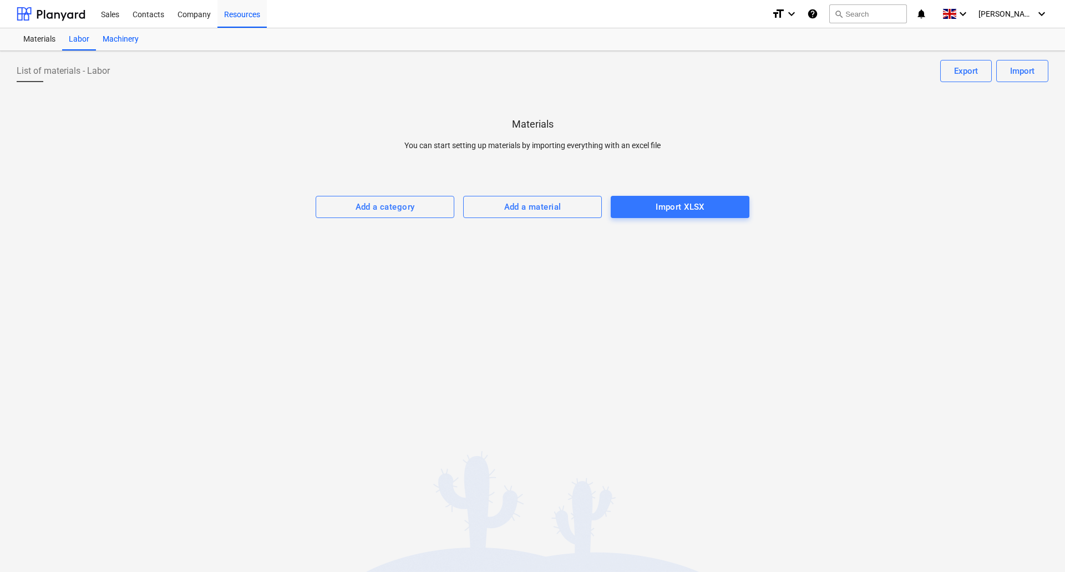
click at [123, 41] on div "Machinery" at bounding box center [120, 39] width 49 height 22
click at [74, 39] on div "Labor" at bounding box center [79, 39] width 34 height 22
click at [38, 41] on div "Materials" at bounding box center [40, 39] width 46 height 22
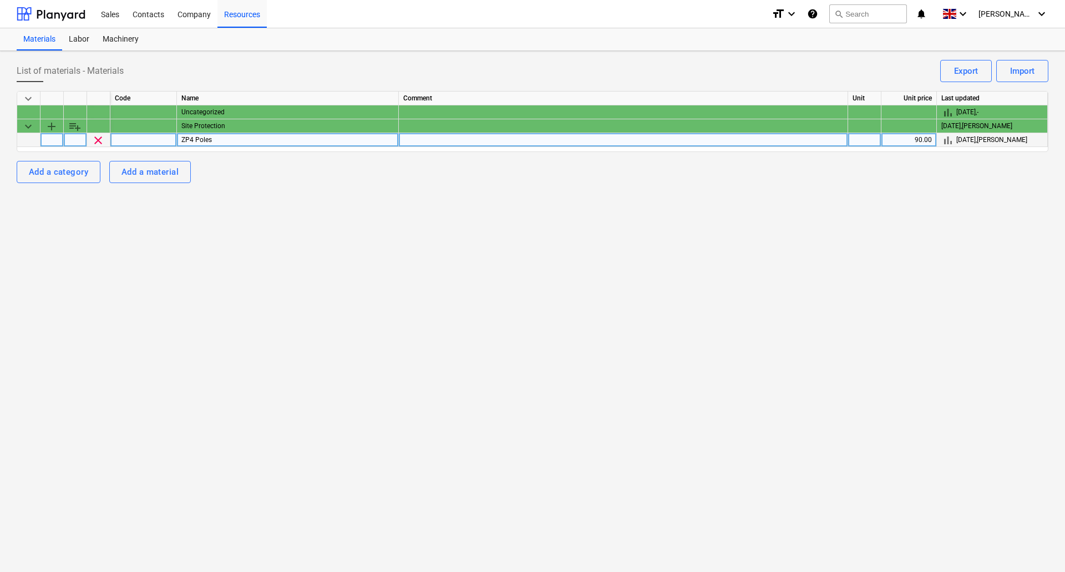
click at [94, 141] on span "clear" at bounding box center [98, 140] width 13 height 13
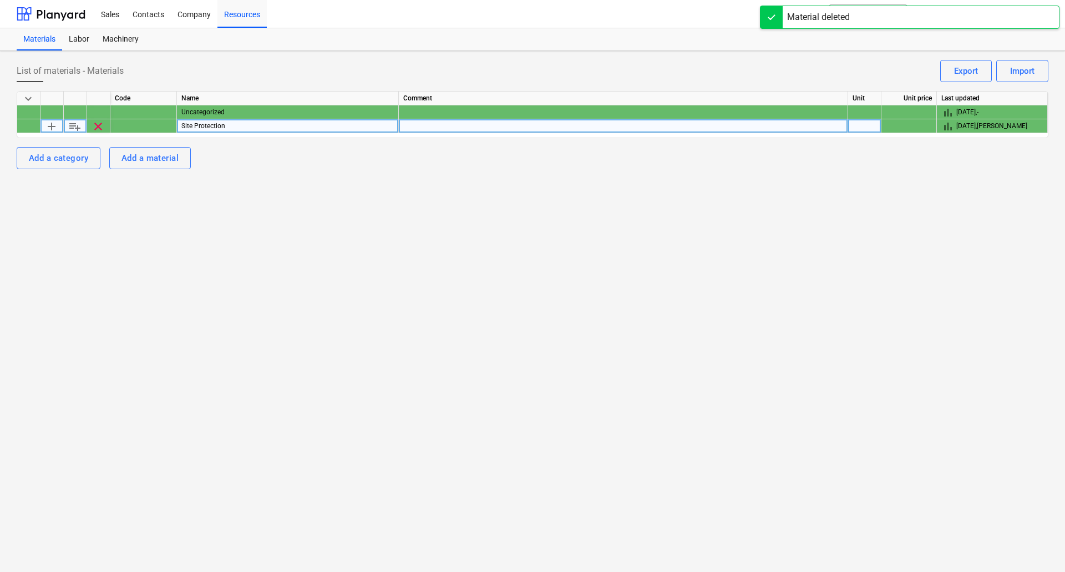
click at [98, 129] on span "clear" at bounding box center [98, 126] width 13 height 13
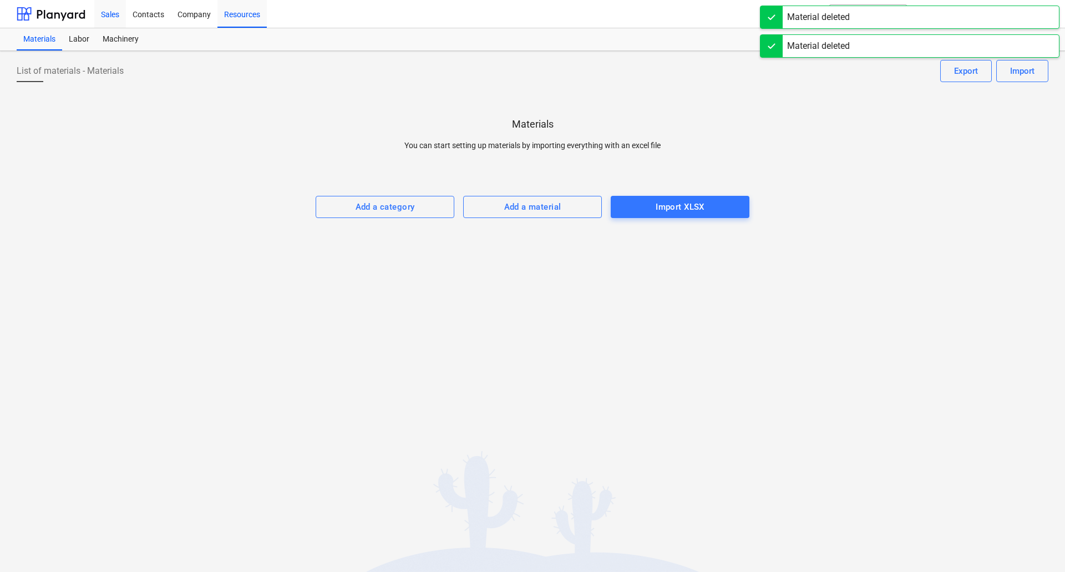
click at [109, 17] on div "Sales" at bounding box center [110, 13] width 32 height 28
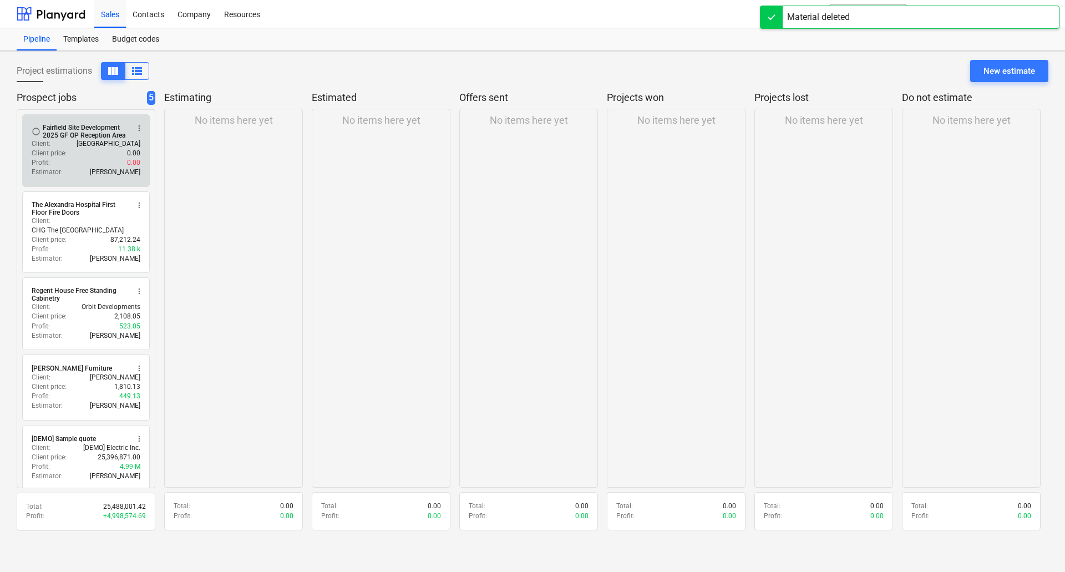
click at [77, 144] on div "Client : [GEOGRAPHIC_DATA]" at bounding box center [86, 143] width 109 height 9
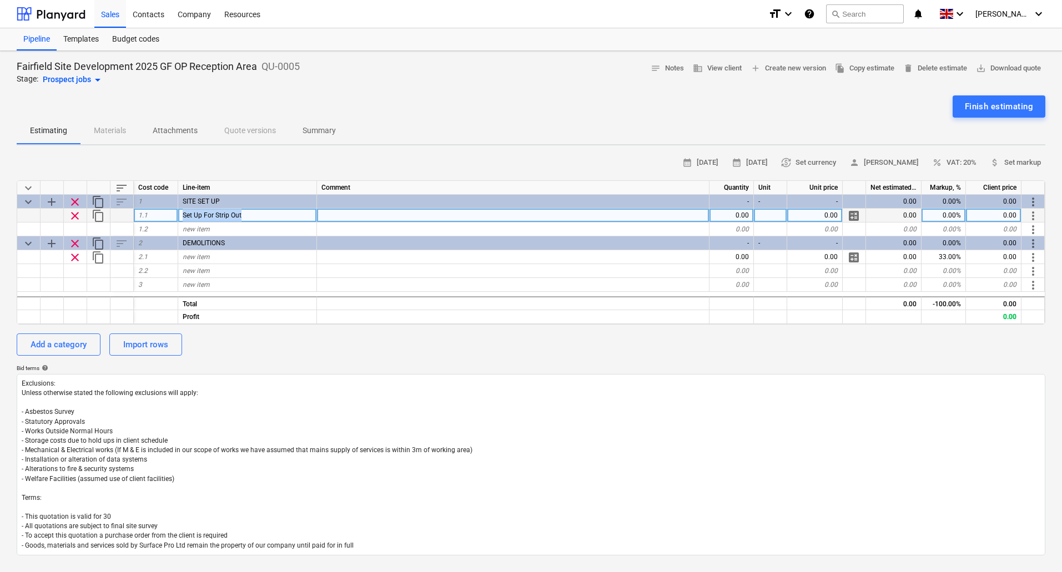
drag, startPoint x: 258, startPoint y: 214, endPoint x: 143, endPoint y: 214, distance: 114.9
click at [0, 0] on div "clear content_copy 1.1 Set Up For Strip Out 0.00 0.00 calculate 0.00 0.00% 0.00…" at bounding box center [0, 0] width 0 height 0
click at [72, 216] on span "clear" at bounding box center [74, 215] width 13 height 13
type textarea "x"
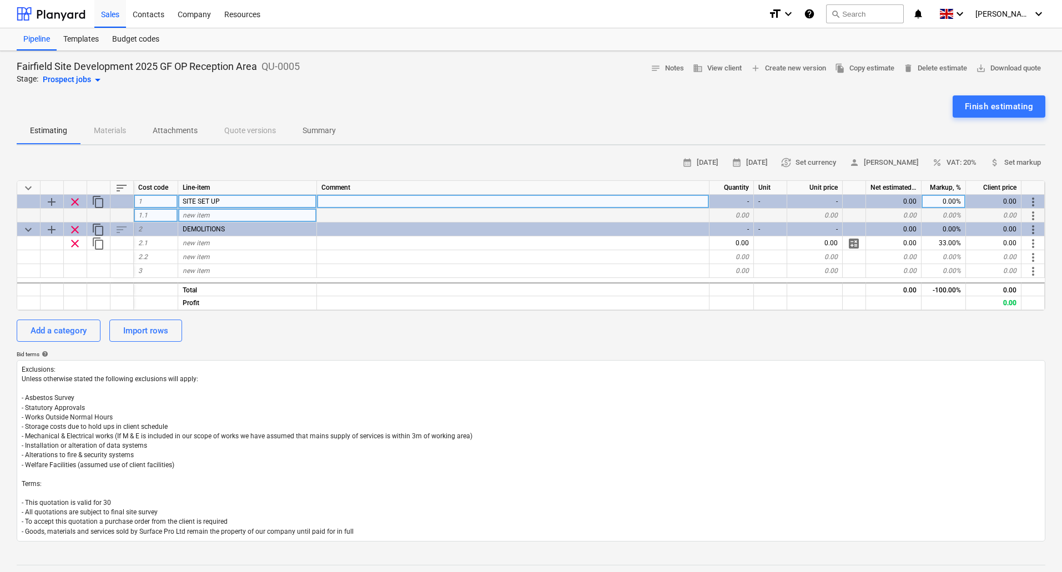
click at [239, 200] on div "SITE SET UP" at bounding box center [247, 202] width 139 height 14
type input "PRELIMS"
type textarea "x"
click at [229, 216] on div "new item" at bounding box center [247, 216] width 139 height 14
type input "Pre-construction Health and Safety Plan"
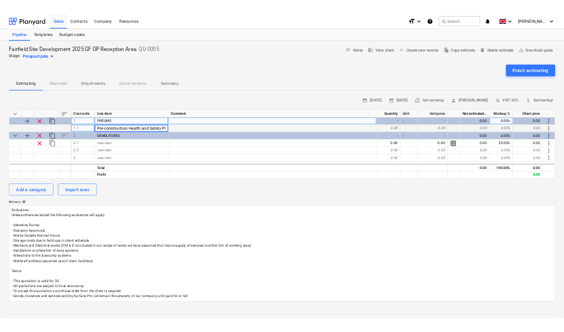
scroll to position [0, 8]
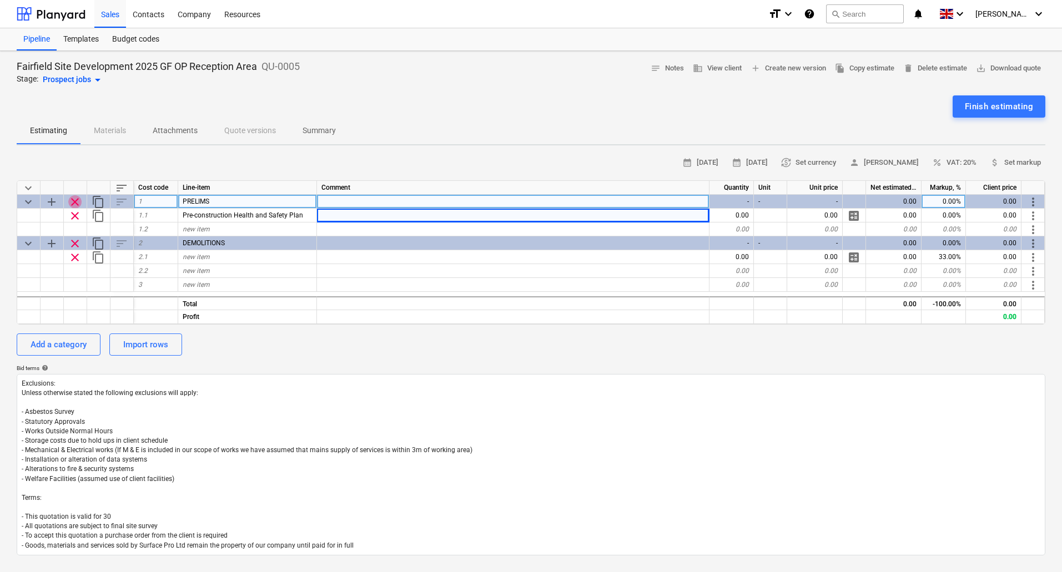
click at [74, 200] on span "clear" at bounding box center [74, 201] width 13 height 13
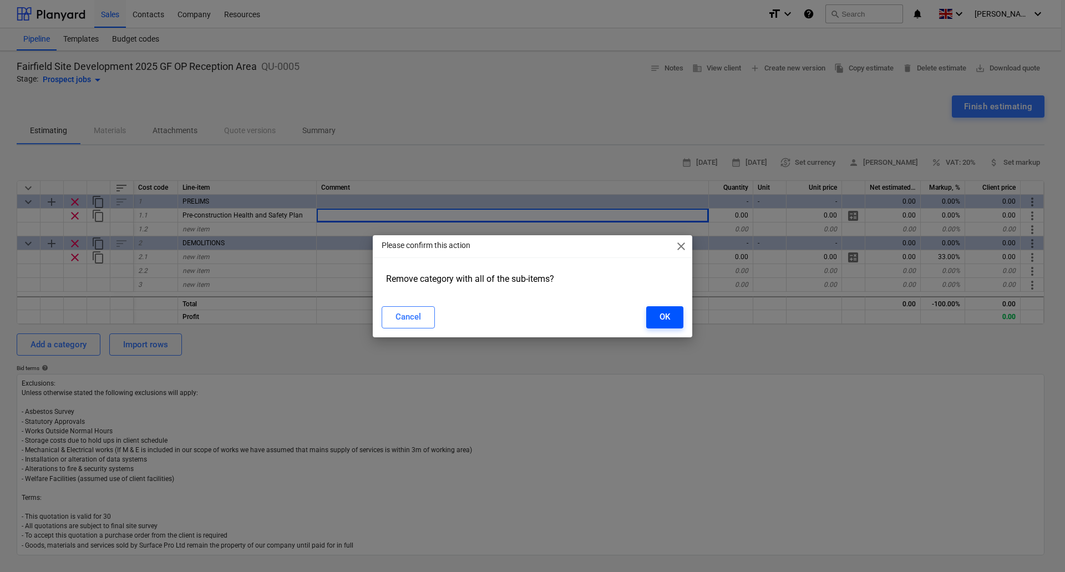
click at [668, 315] on div "OK" at bounding box center [665, 317] width 11 height 14
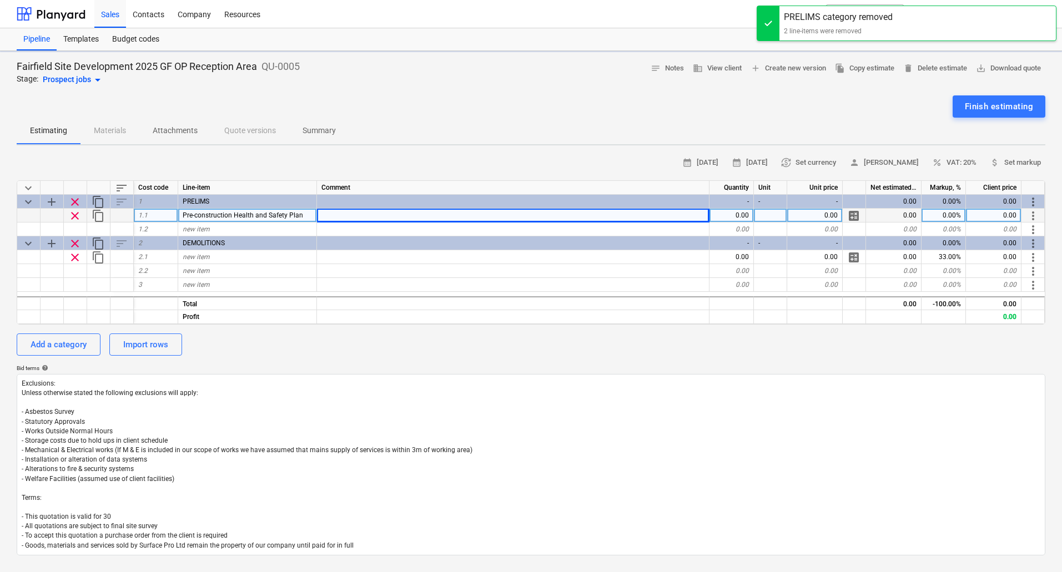
type textarea "x"
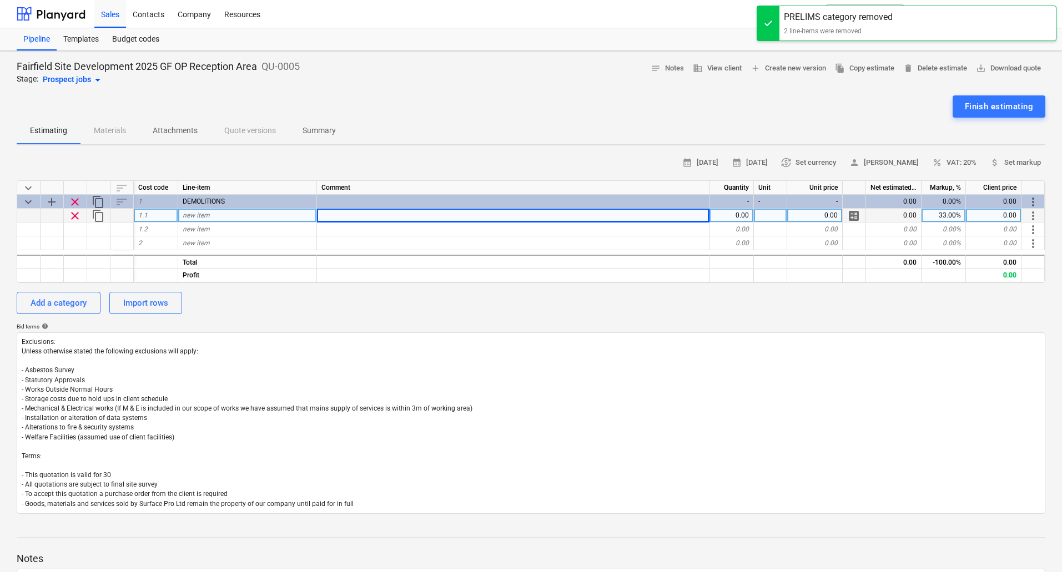
click at [213, 218] on div "new item" at bounding box center [247, 216] width 139 height 14
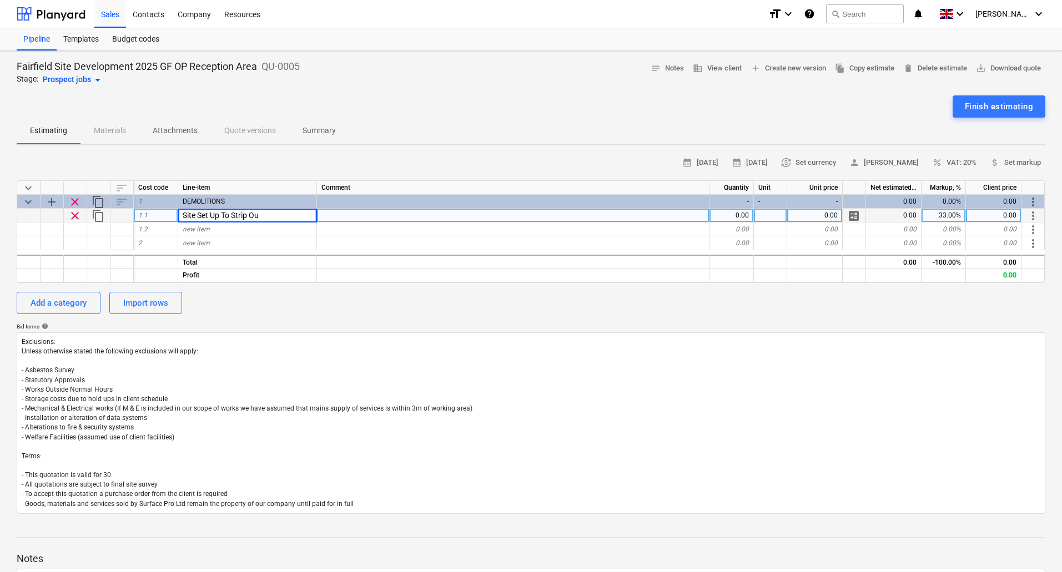
type input "Site Set Up To Strip Out"
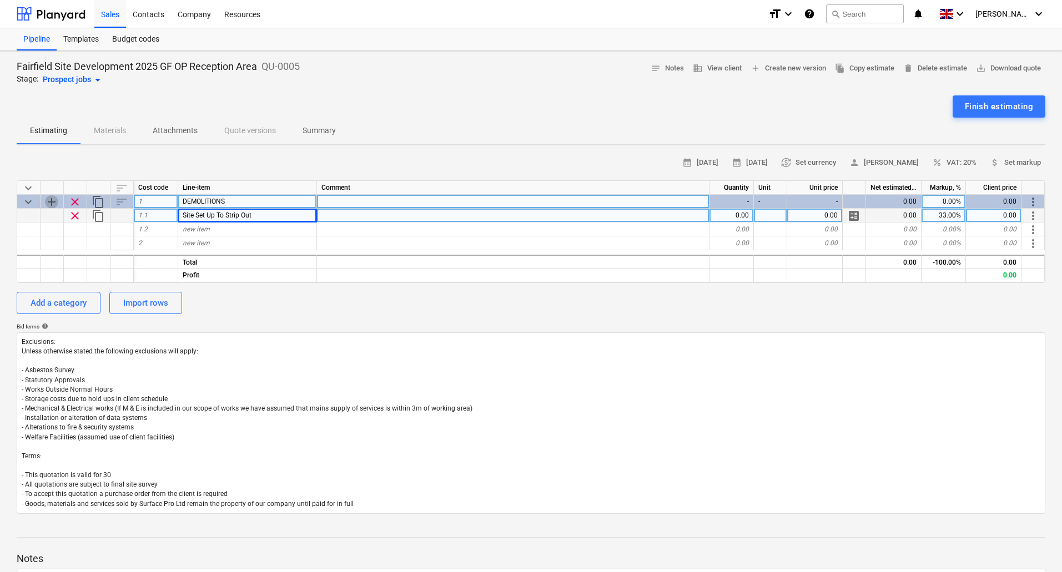
click at [48, 200] on span "add" at bounding box center [51, 201] width 13 height 13
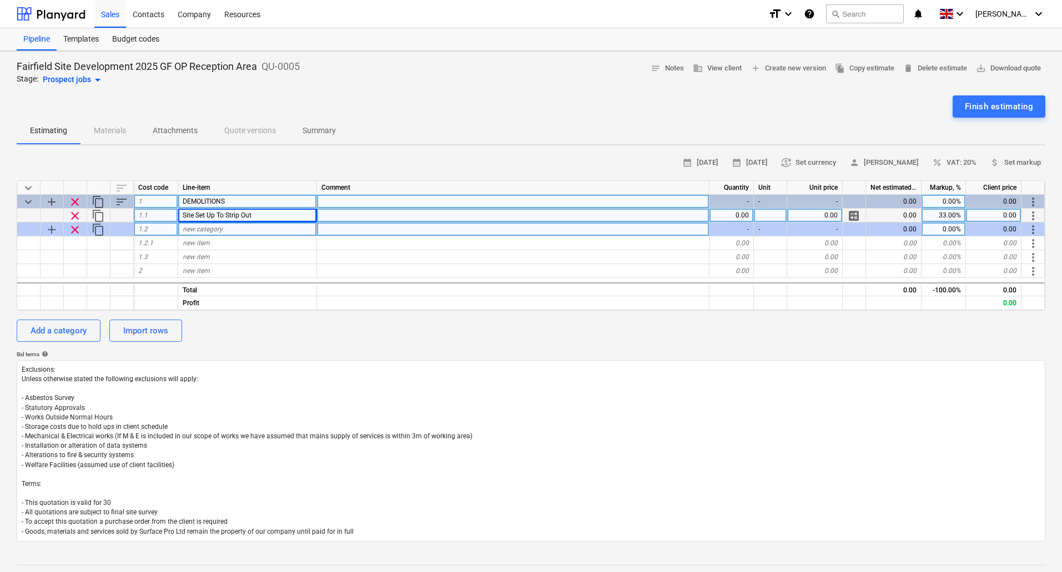
click at [78, 226] on span "clear" at bounding box center [74, 229] width 13 height 13
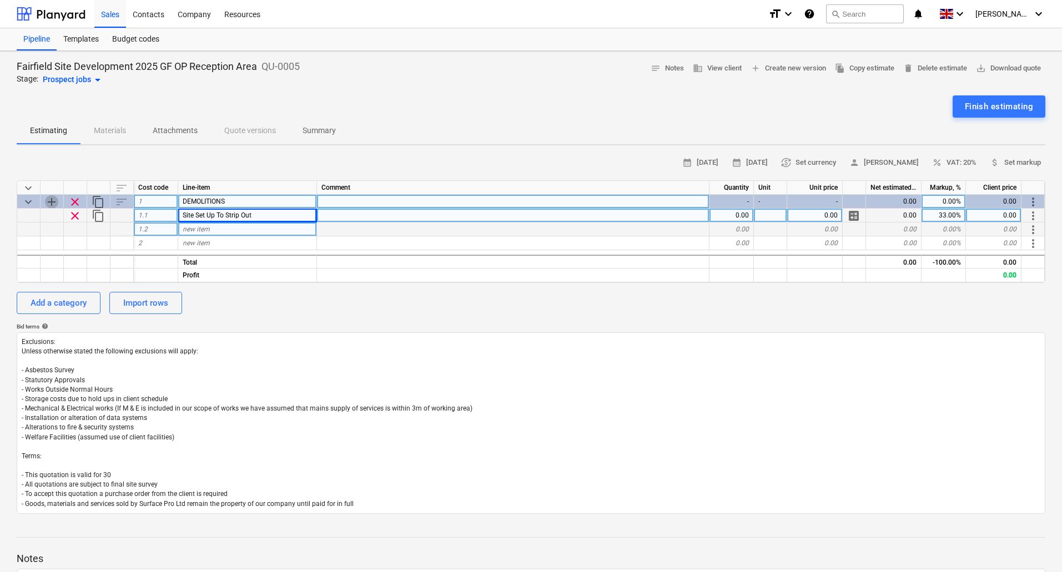
click at [49, 196] on span "add" at bounding box center [51, 201] width 13 height 13
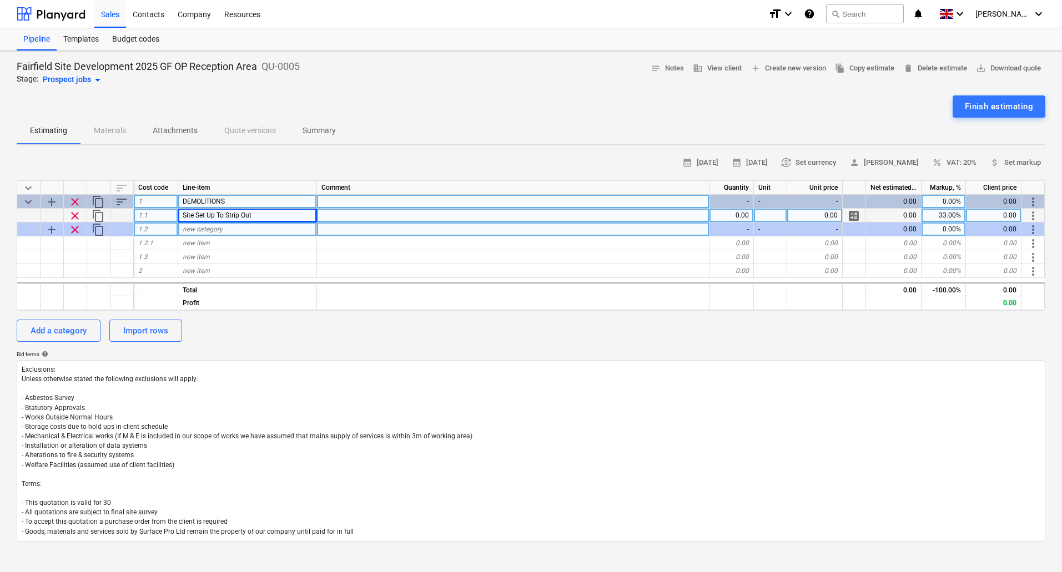
click at [73, 226] on span "clear" at bounding box center [74, 229] width 13 height 13
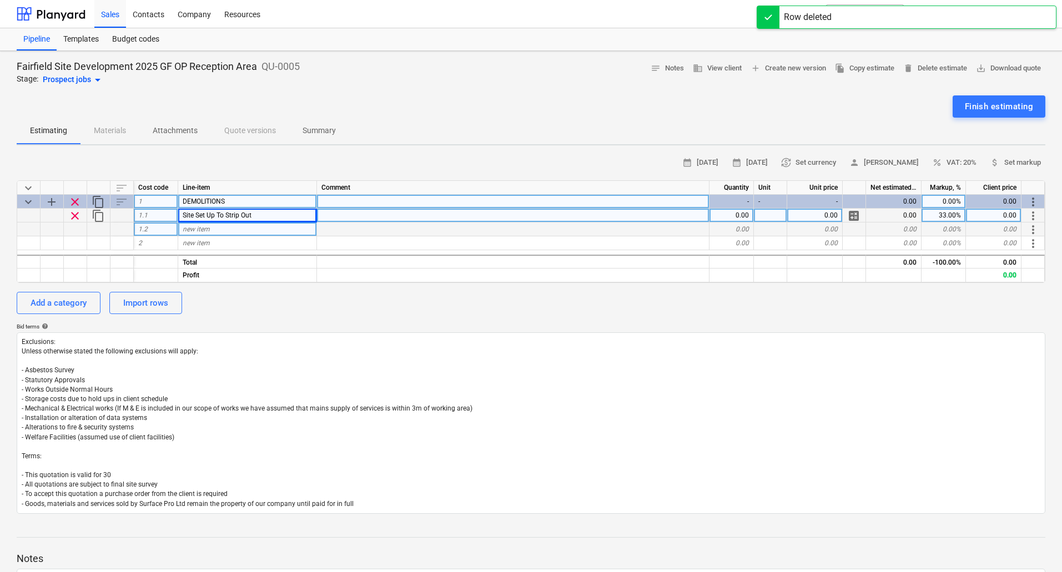
click at [77, 214] on span "clear" at bounding box center [74, 215] width 13 height 13
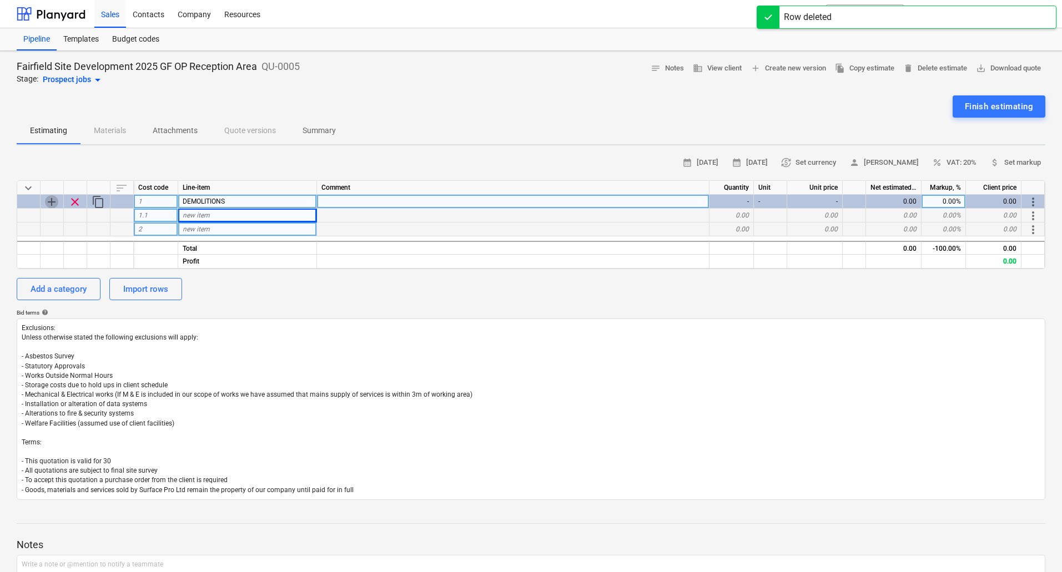
click at [52, 201] on span "add" at bounding box center [51, 201] width 13 height 13
type textarea "x"
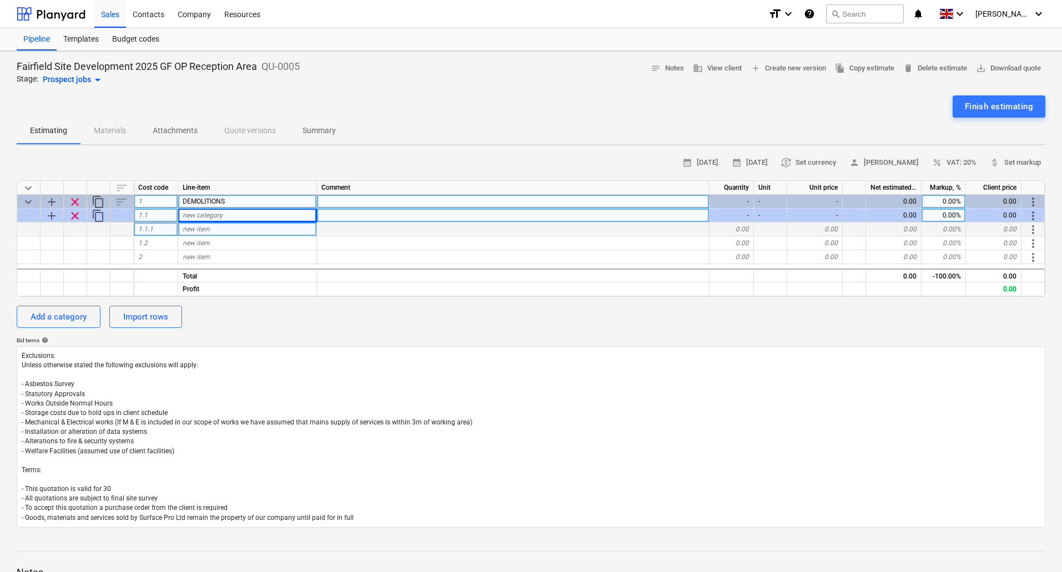
click at [229, 218] on div "new category" at bounding box center [247, 216] width 139 height 14
type input "Site Set Up To Strip Out"
click at [165, 241] on div "1.2" at bounding box center [156, 243] width 44 height 14
click at [216, 242] on div "new item" at bounding box center [247, 243] width 139 height 14
click at [161, 245] on div "1.2" at bounding box center [156, 243] width 44 height 14
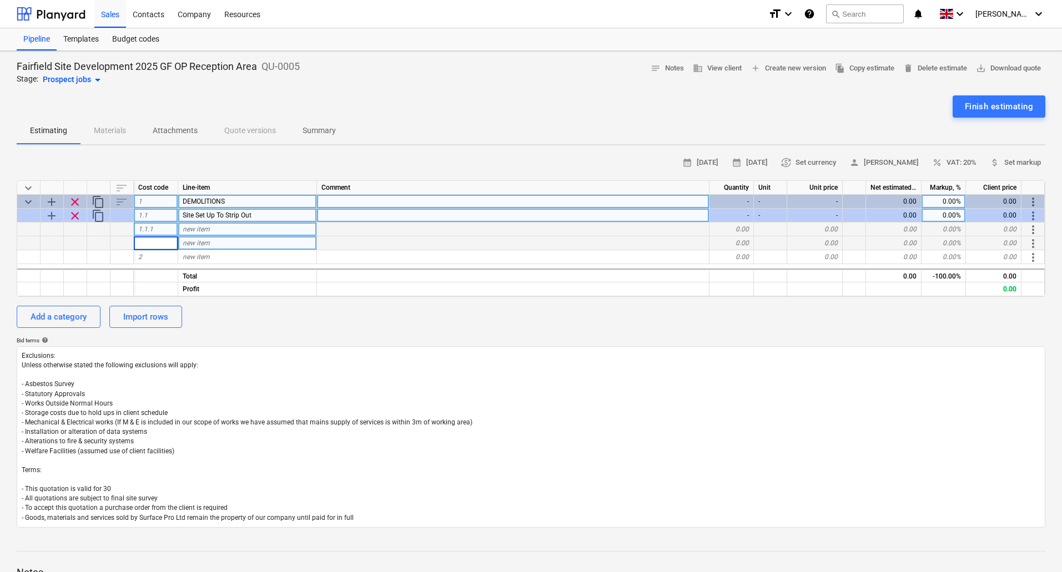
click at [155, 228] on div "1.1.1" at bounding box center [156, 230] width 44 height 14
click at [47, 199] on span "add" at bounding box center [51, 201] width 13 height 13
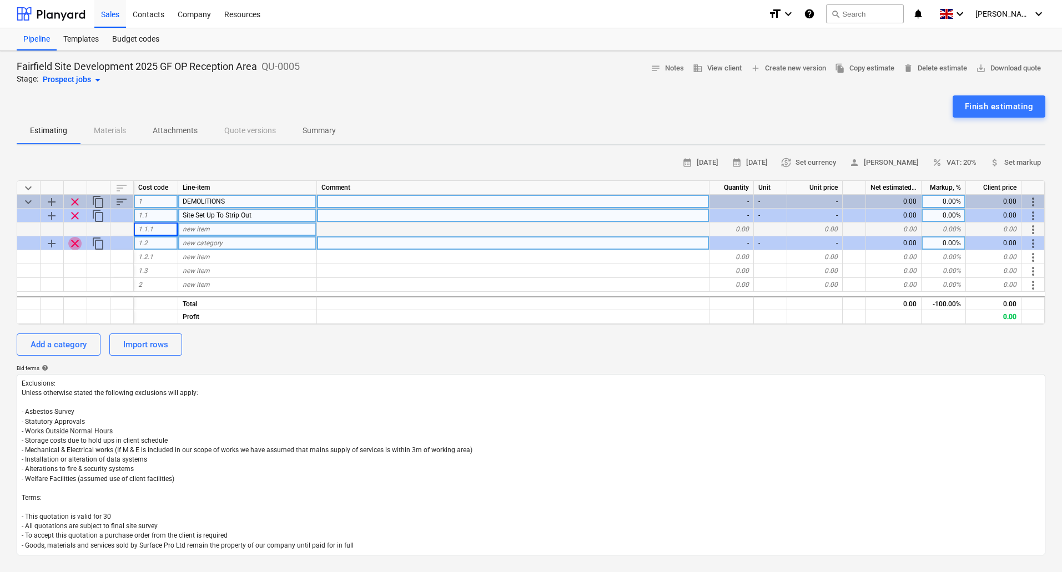
click at [74, 242] on span "clear" at bounding box center [74, 243] width 13 height 13
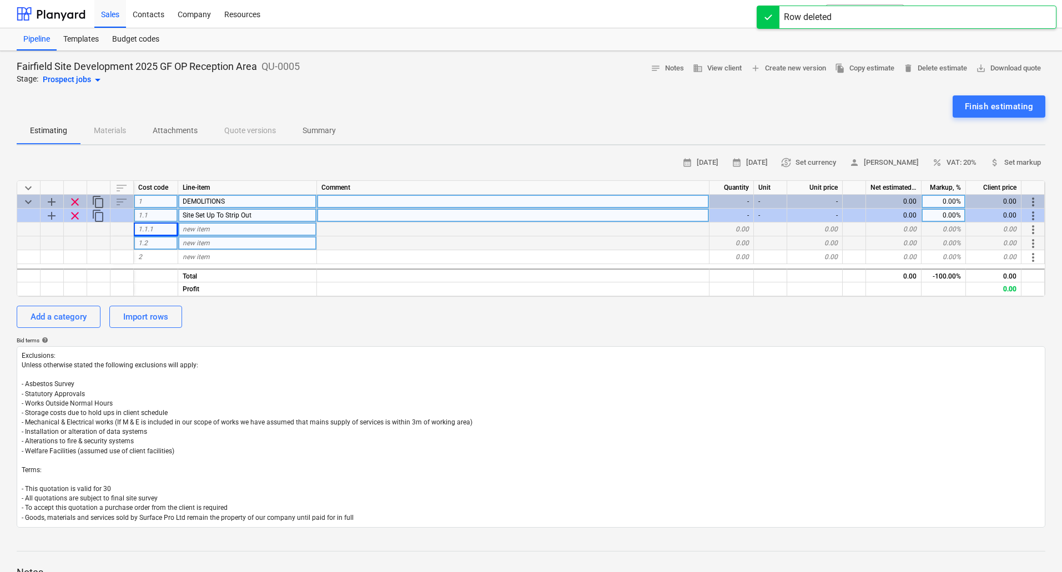
click at [210, 230] on div "new item" at bounding box center [247, 230] width 139 height 14
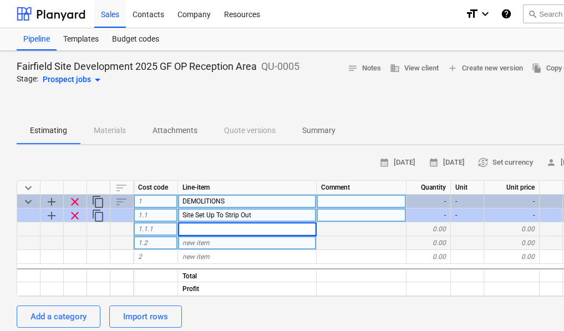
type textarea "x"
